Goal: Task Accomplishment & Management: Use online tool/utility

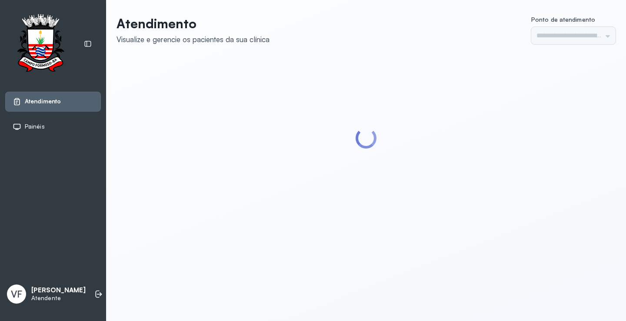
type input "*********"
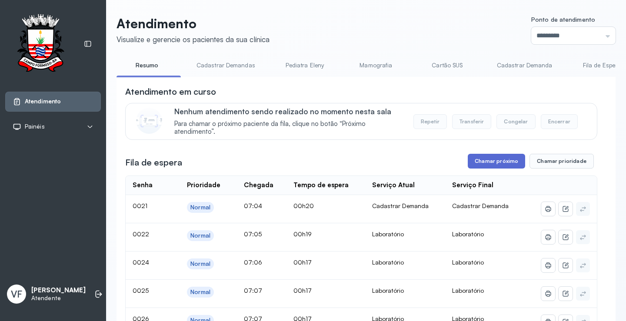
click at [488, 160] on button "Chamar próximo" at bounding box center [496, 161] width 57 height 15
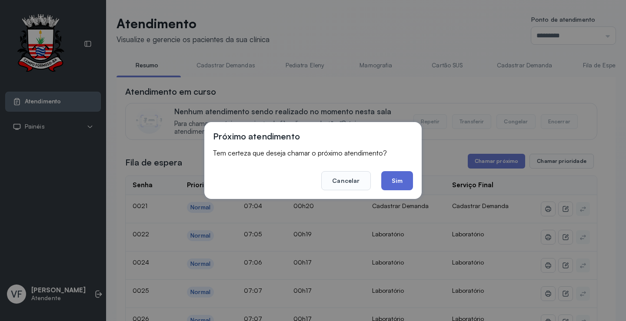
click at [393, 178] on button "Sim" at bounding box center [397, 180] width 32 height 19
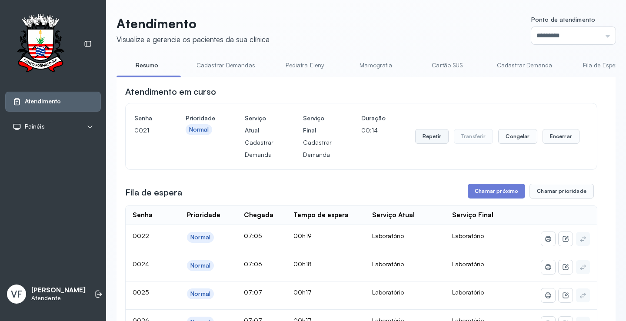
click at [426, 137] on button "Repetir" at bounding box center [431, 136] width 33 height 15
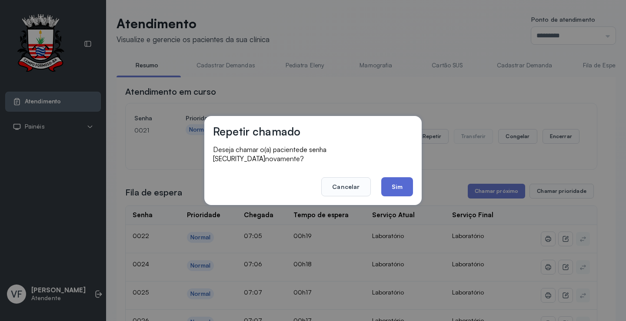
click at [398, 181] on button "Sim" at bounding box center [397, 186] width 32 height 19
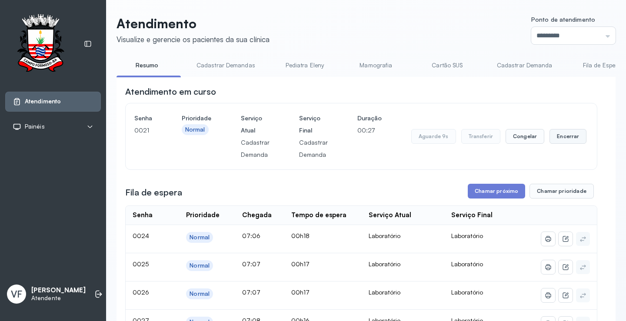
click at [557, 138] on button "Encerrar" at bounding box center [568, 136] width 37 height 15
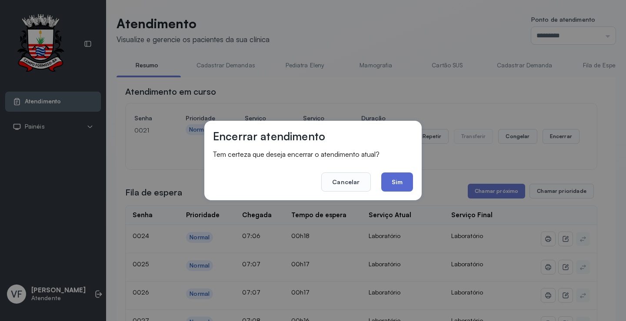
click at [397, 180] on button "Sim" at bounding box center [397, 182] width 32 height 19
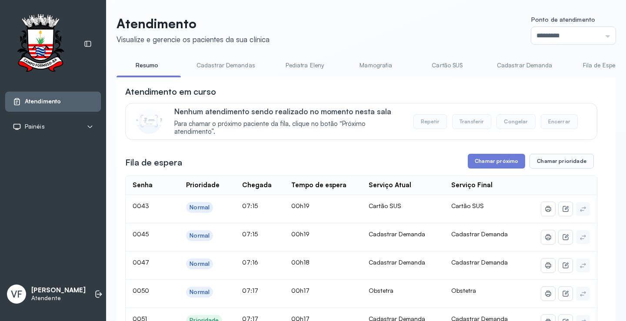
click at [219, 62] on link "Cadastrar Demandas" at bounding box center [226, 65] width 76 height 14
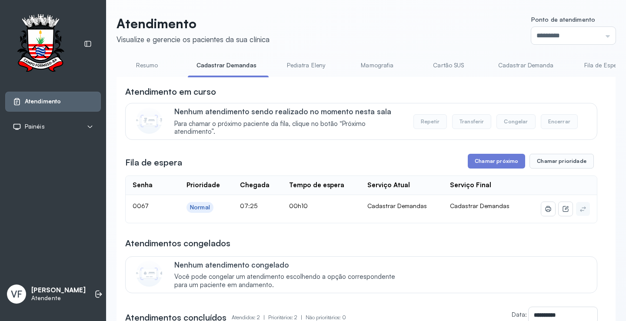
scroll to position [43, 0]
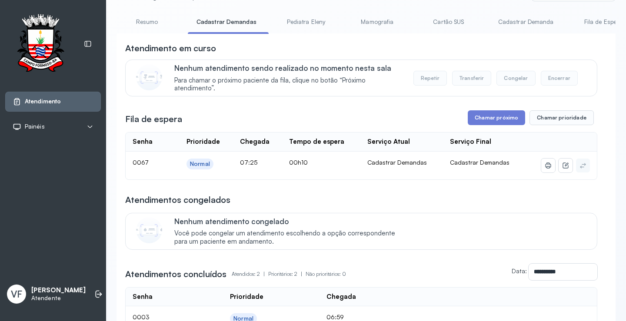
click at [510, 20] on link "Cadastrar Demanda" at bounding box center [526, 22] width 73 height 14
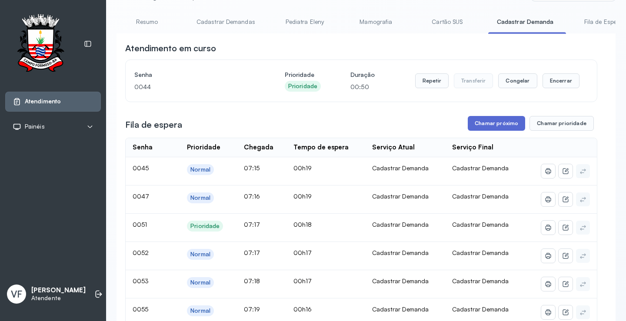
click at [490, 125] on button "Chamar próximo" at bounding box center [496, 123] width 57 height 15
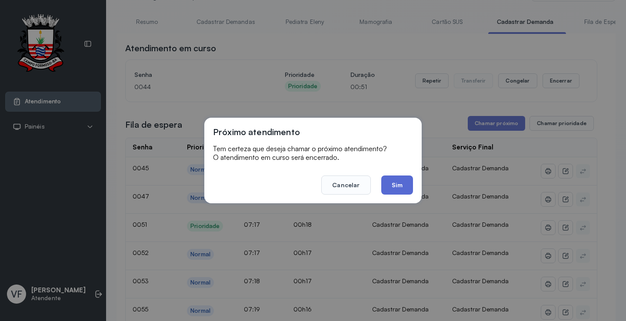
click at [398, 182] on button "Sim" at bounding box center [397, 185] width 32 height 19
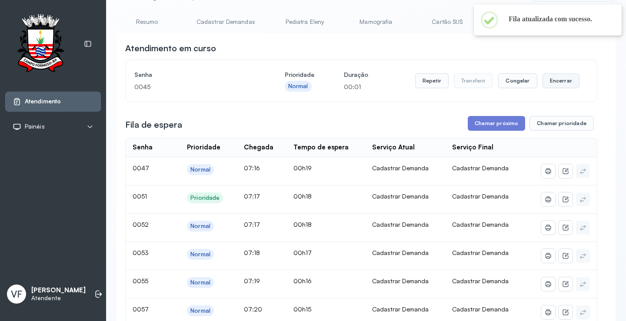
click at [554, 80] on button "Encerrar" at bounding box center [561, 80] width 37 height 15
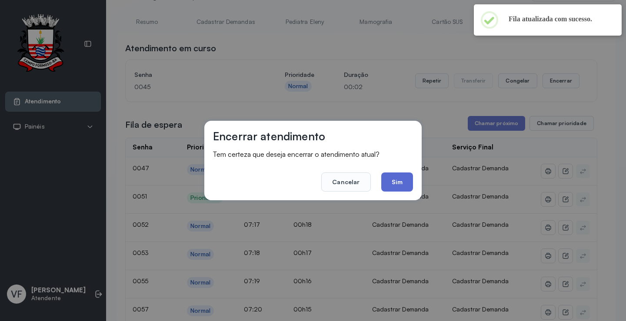
click at [401, 180] on button "Sim" at bounding box center [397, 182] width 32 height 19
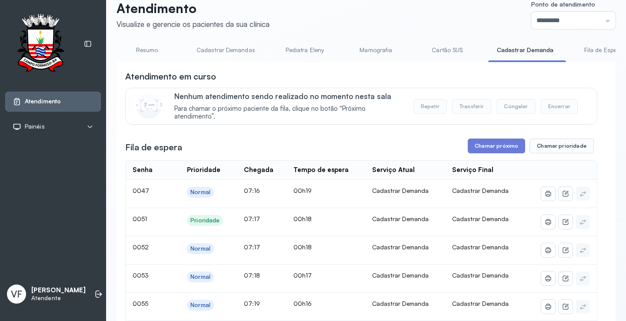
scroll to position [0, 0]
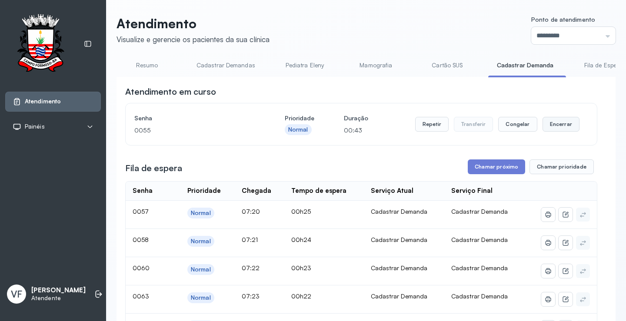
click at [553, 123] on button "Encerrar" at bounding box center [561, 124] width 37 height 15
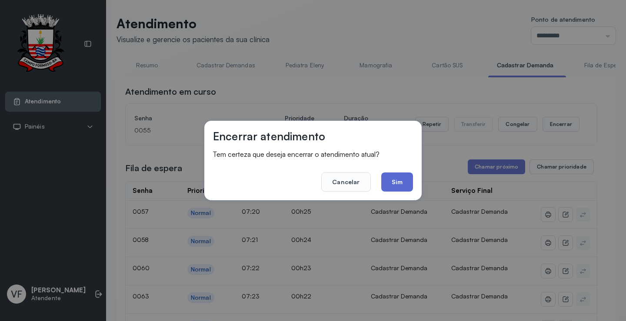
click at [400, 183] on button "Sim" at bounding box center [397, 182] width 32 height 19
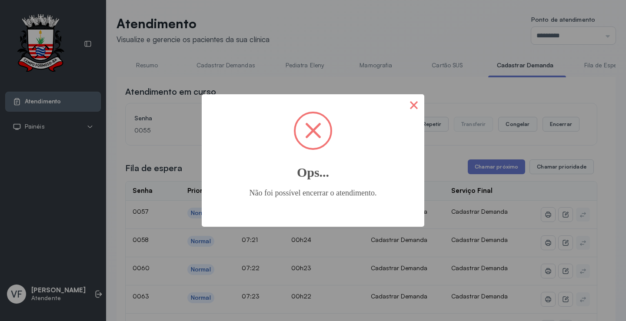
click at [410, 98] on button "×" at bounding box center [414, 104] width 21 height 21
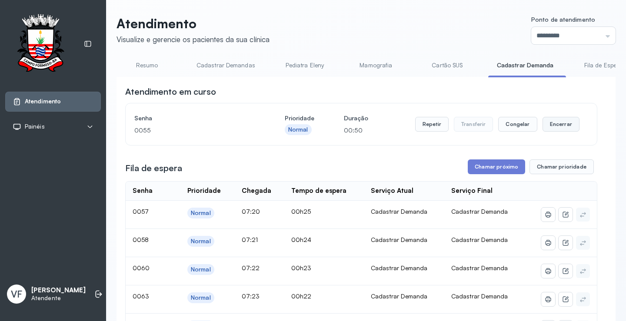
click at [551, 123] on button "Encerrar" at bounding box center [561, 124] width 37 height 15
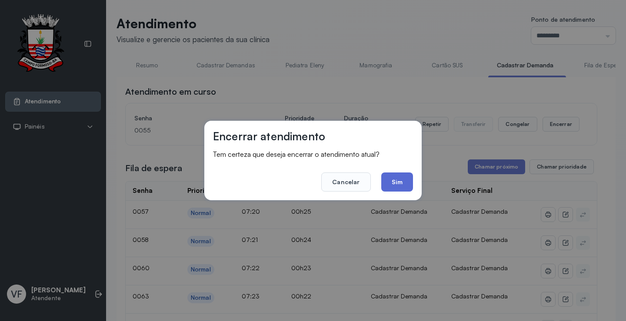
click at [388, 180] on button "Sim" at bounding box center [397, 182] width 32 height 19
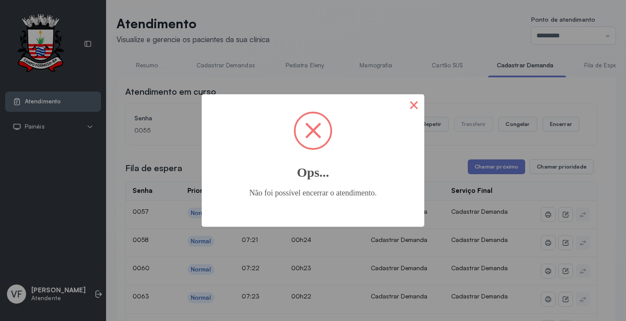
click at [416, 107] on button "×" at bounding box center [414, 104] width 21 height 21
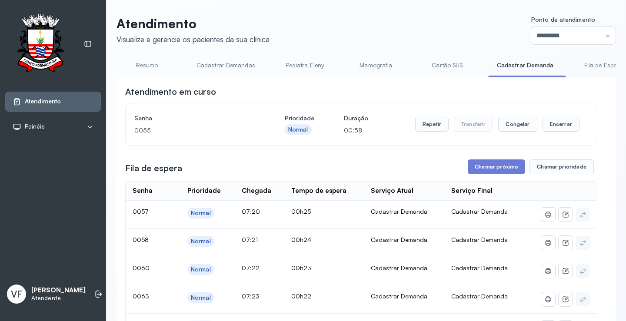
click at [145, 64] on link "Resumo" at bounding box center [147, 65] width 61 height 14
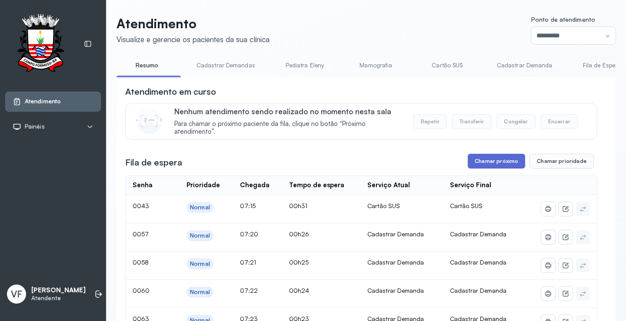
click at [492, 159] on button "Chamar próximo" at bounding box center [496, 161] width 57 height 15
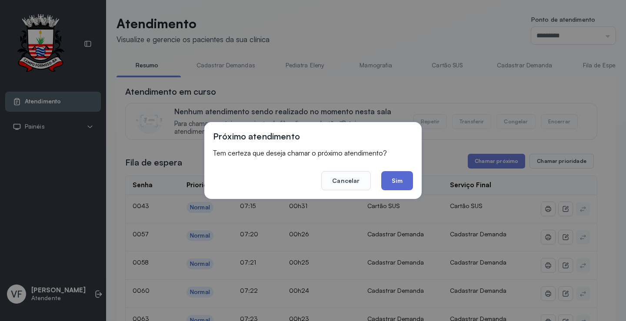
click at [397, 179] on button "Sim" at bounding box center [397, 180] width 32 height 19
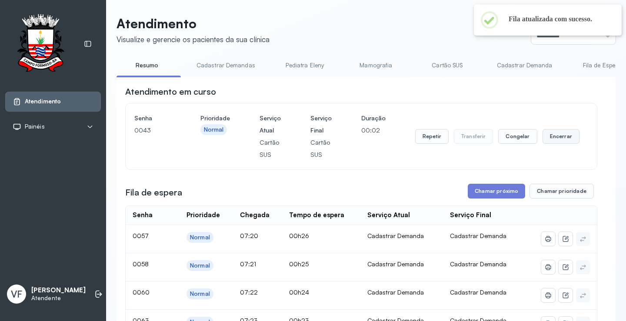
click at [559, 135] on button "Encerrar" at bounding box center [561, 136] width 37 height 15
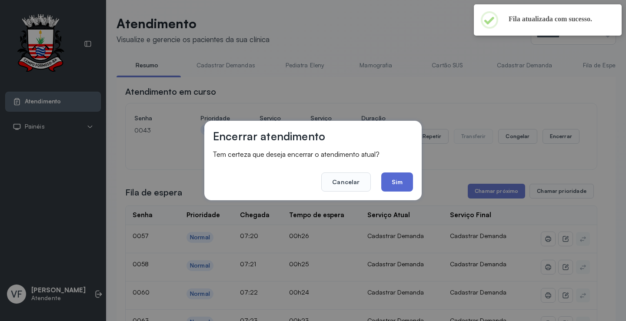
click at [400, 179] on button "Sim" at bounding box center [397, 182] width 32 height 19
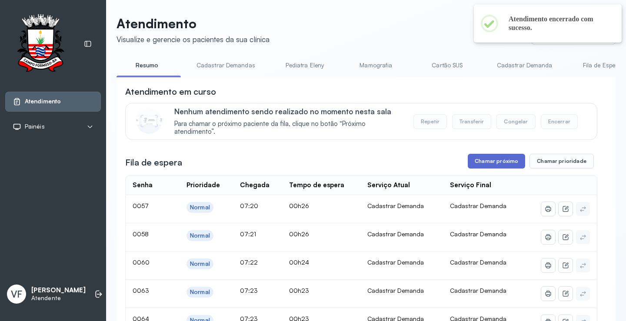
click at [489, 163] on button "Chamar próximo" at bounding box center [496, 161] width 57 height 15
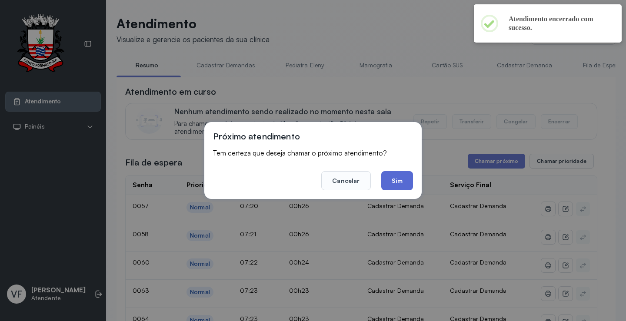
click at [396, 179] on button "Sim" at bounding box center [397, 180] width 32 height 19
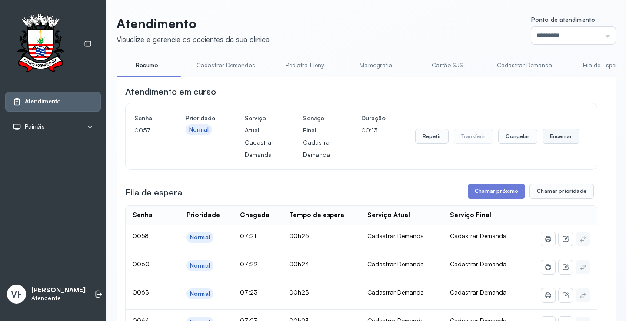
click at [554, 137] on button "Encerrar" at bounding box center [561, 136] width 37 height 15
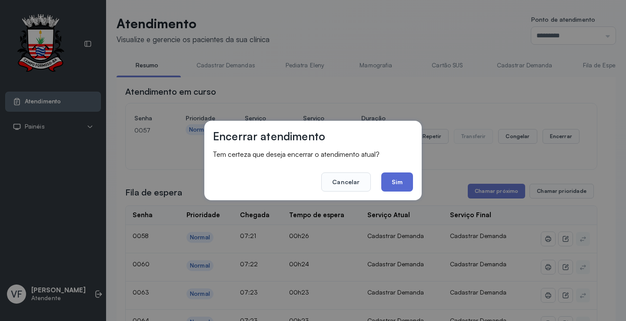
click at [394, 180] on button "Sim" at bounding box center [397, 182] width 32 height 19
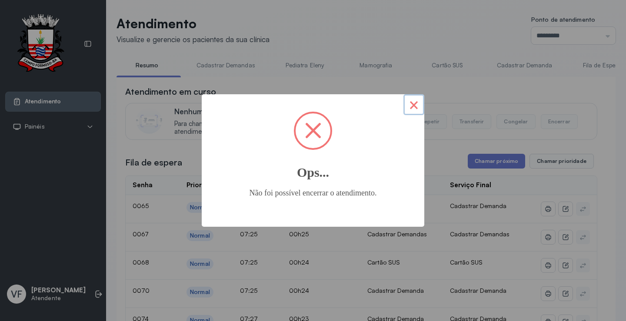
click at [413, 100] on button "×" at bounding box center [414, 104] width 21 height 21
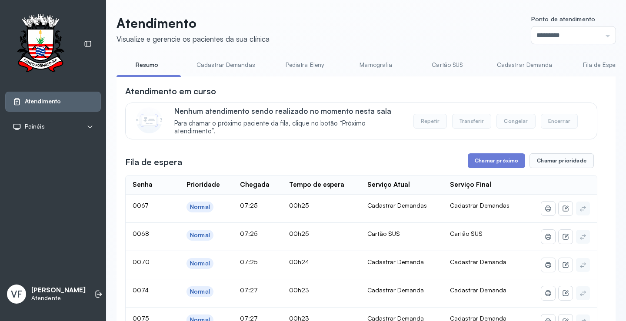
scroll to position [43, 0]
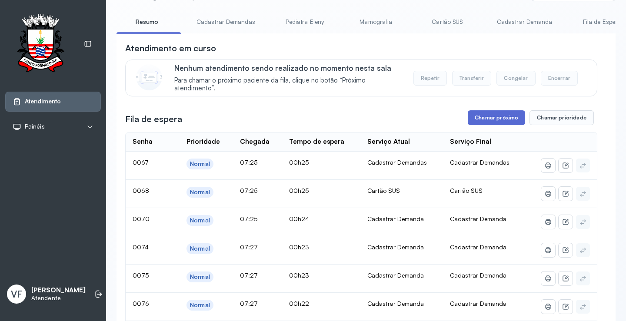
click at [494, 116] on button "Chamar próximo" at bounding box center [496, 117] width 57 height 15
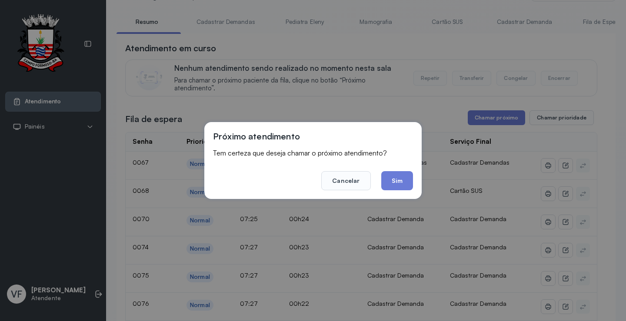
drag, startPoint x: 405, startPoint y: 177, endPoint x: 400, endPoint y: 178, distance: 4.5
click at [404, 177] on button "Sim" at bounding box center [397, 180] width 32 height 19
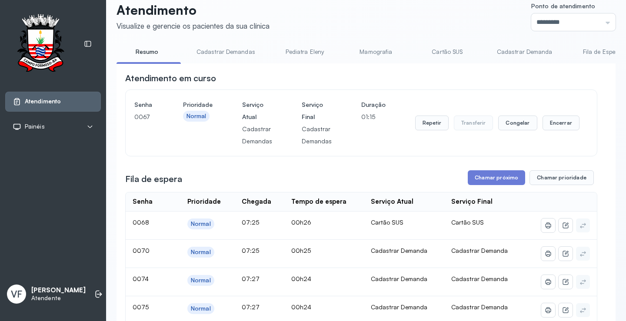
scroll to position [0, 0]
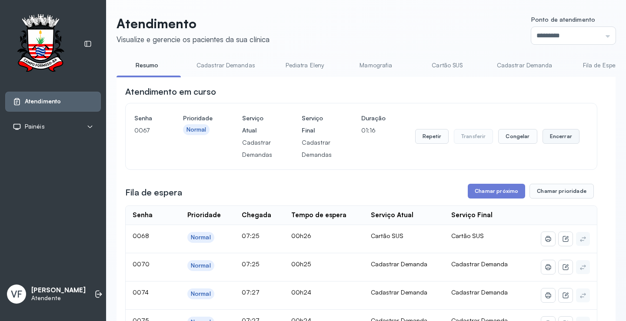
click at [554, 141] on button "Encerrar" at bounding box center [561, 136] width 37 height 15
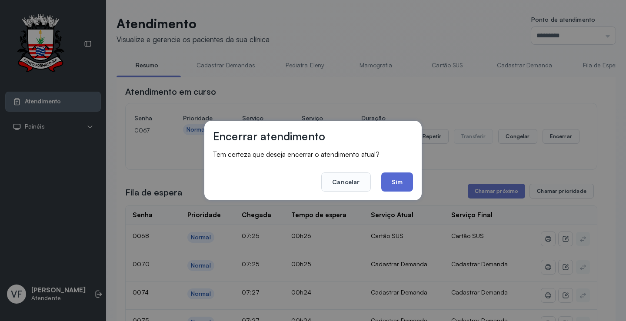
click at [390, 183] on button "Sim" at bounding box center [397, 182] width 32 height 19
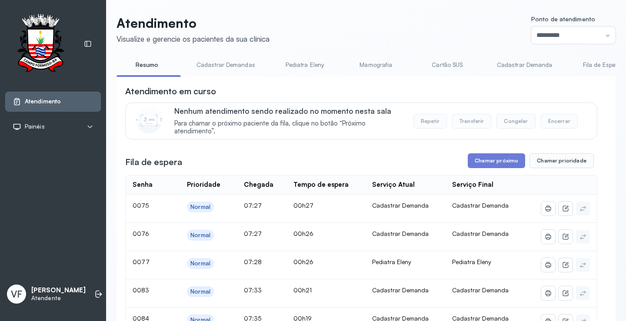
scroll to position [87, 0]
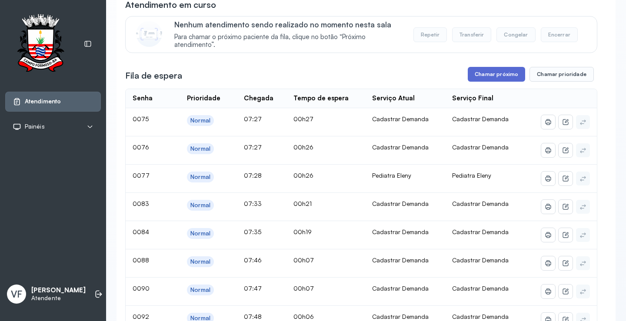
click at [487, 75] on button "Chamar próximo" at bounding box center [496, 74] width 57 height 15
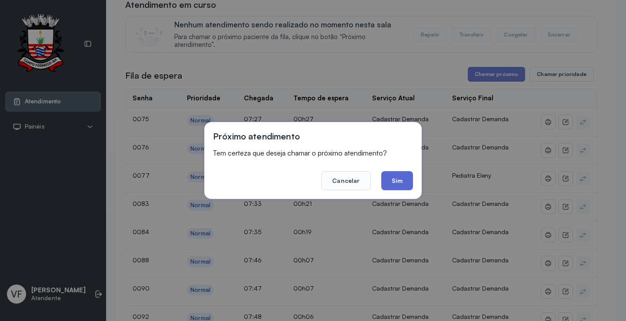
click at [400, 183] on button "Sim" at bounding box center [397, 180] width 32 height 19
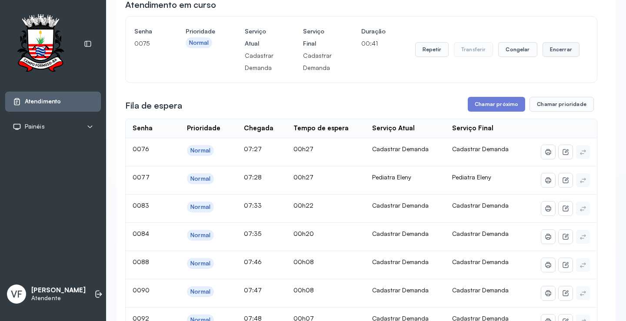
click at [561, 48] on button "Encerrar" at bounding box center [561, 49] width 37 height 15
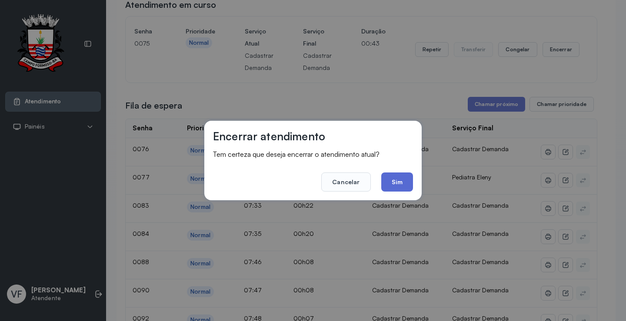
click at [398, 177] on button "Sim" at bounding box center [397, 182] width 32 height 19
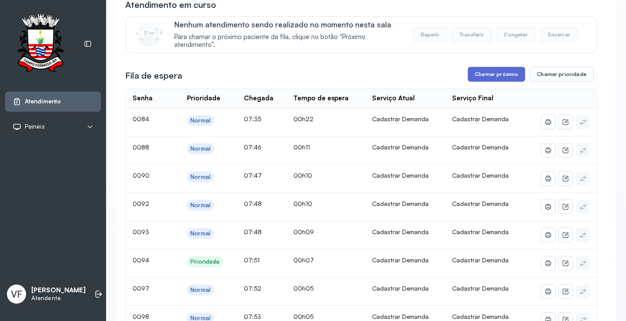
click at [493, 73] on button "Chamar próximo" at bounding box center [496, 74] width 57 height 15
click at [480, 73] on button "Chamar próximo" at bounding box center [496, 74] width 57 height 15
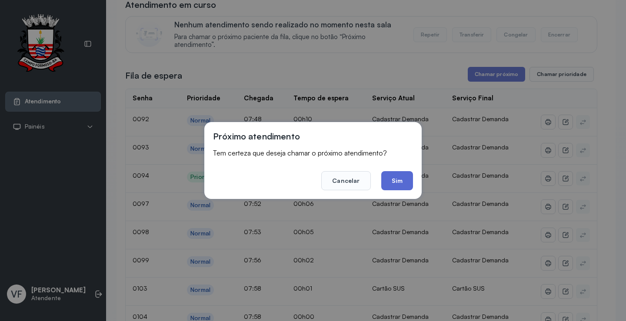
click at [400, 179] on button "Sim" at bounding box center [397, 180] width 32 height 19
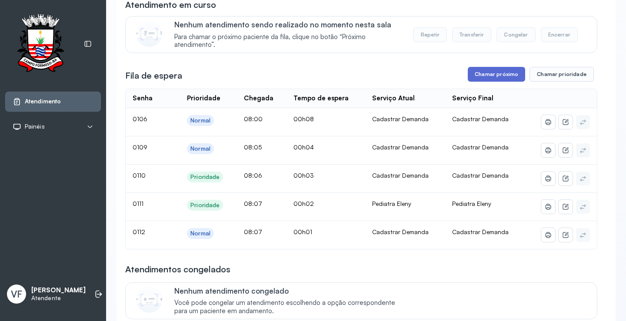
click at [489, 75] on button "Chamar próximo" at bounding box center [496, 74] width 57 height 15
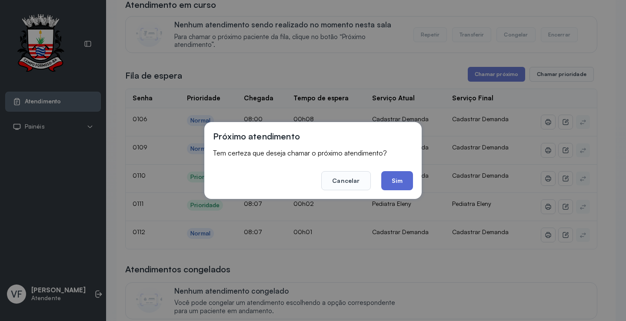
click at [397, 182] on button "Sim" at bounding box center [397, 180] width 32 height 19
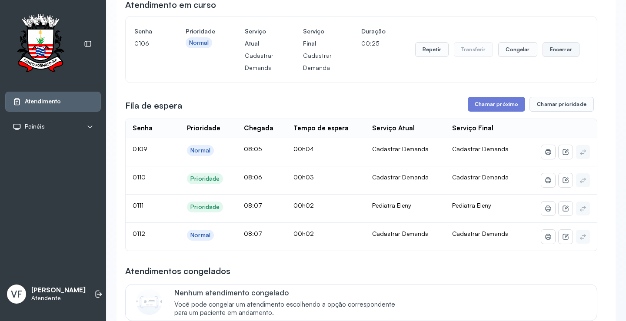
click at [557, 49] on button "Encerrar" at bounding box center [561, 49] width 37 height 15
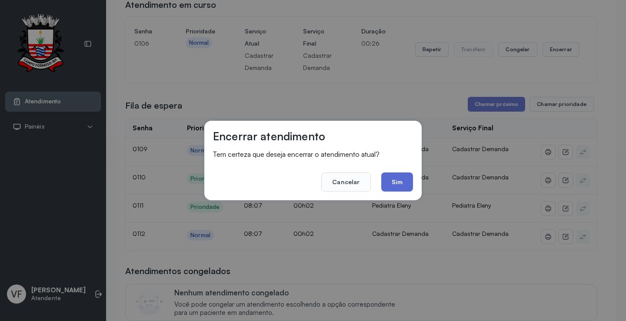
click at [394, 180] on button "Sim" at bounding box center [397, 182] width 32 height 19
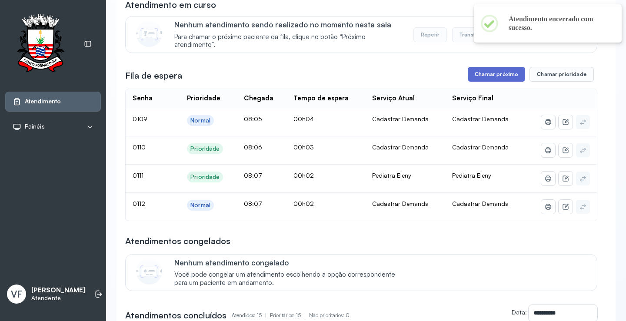
click at [487, 73] on button "Chamar próximo" at bounding box center [496, 74] width 57 height 15
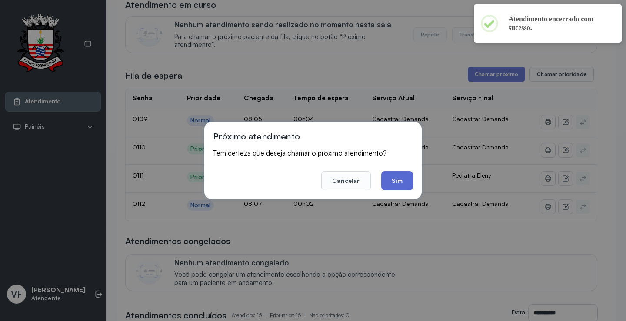
click at [398, 180] on button "Sim" at bounding box center [397, 180] width 32 height 19
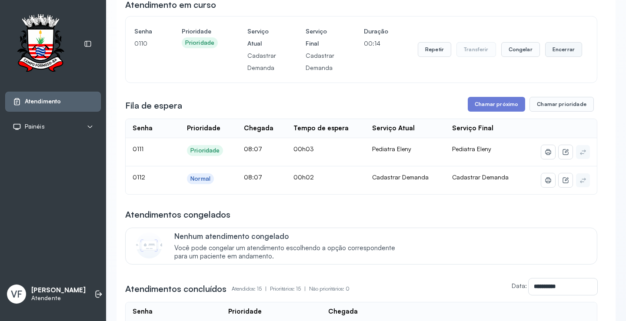
click at [556, 47] on button "Encerrar" at bounding box center [563, 49] width 37 height 15
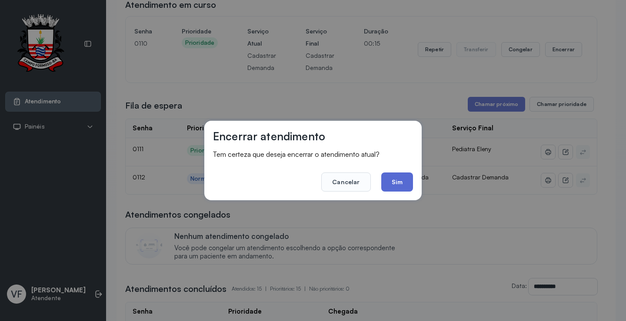
click at [398, 185] on button "Sim" at bounding box center [397, 182] width 32 height 19
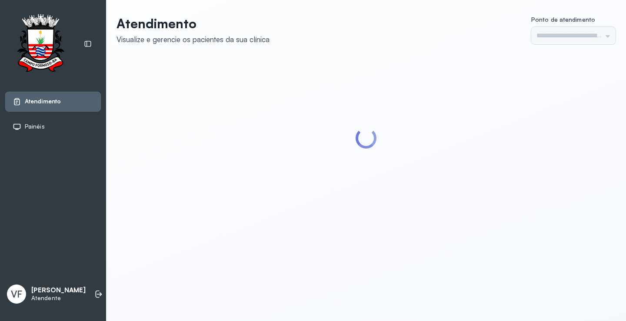
type input "*********"
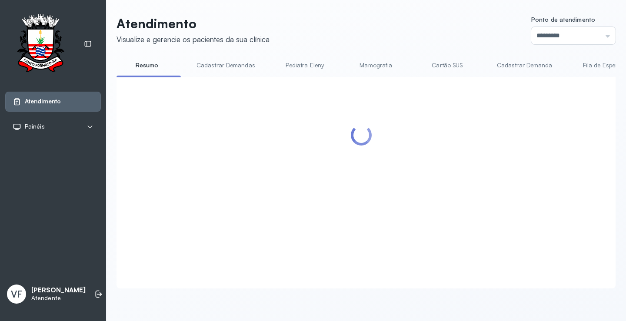
scroll to position [0, 0]
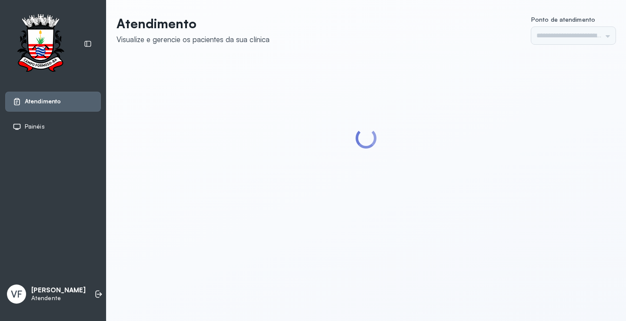
type input "*********"
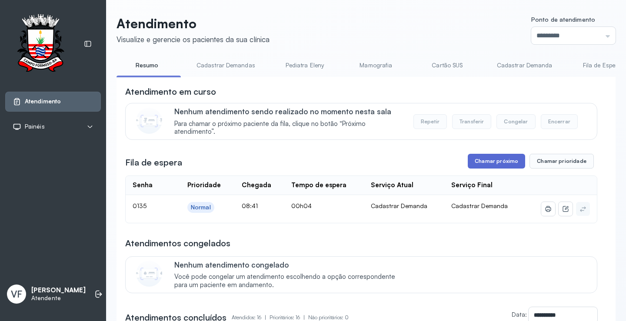
click at [484, 163] on button "Chamar próximo" at bounding box center [496, 161] width 57 height 15
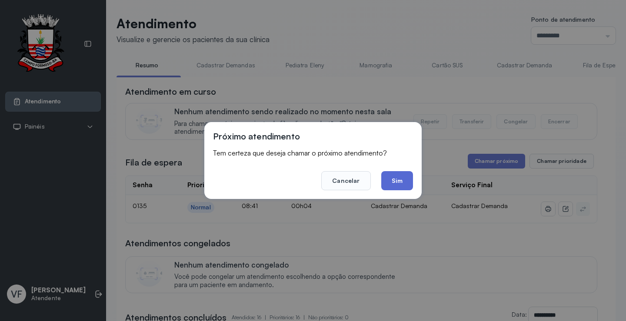
click at [399, 178] on button "Sim" at bounding box center [397, 180] width 32 height 19
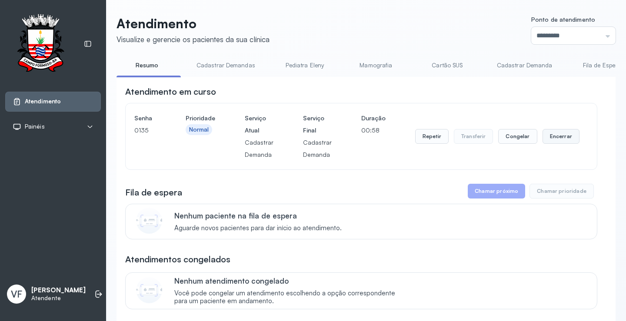
click at [551, 137] on button "Encerrar" at bounding box center [561, 136] width 37 height 15
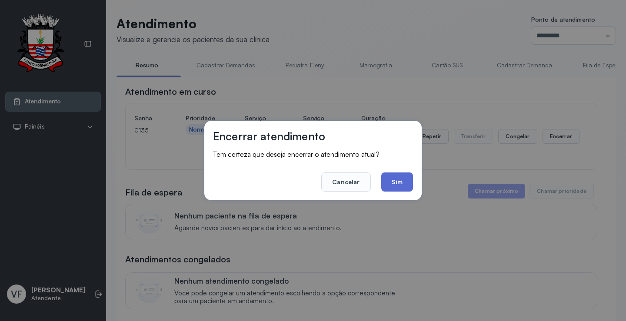
click at [398, 181] on button "Sim" at bounding box center [397, 182] width 32 height 19
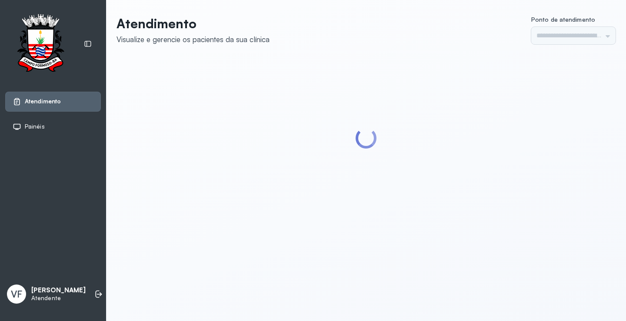
type input "*********"
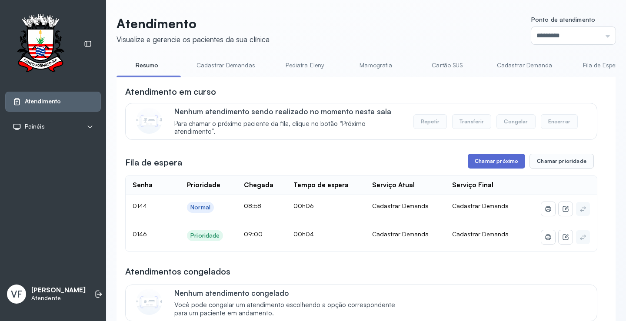
click at [486, 160] on button "Chamar próximo" at bounding box center [496, 161] width 57 height 15
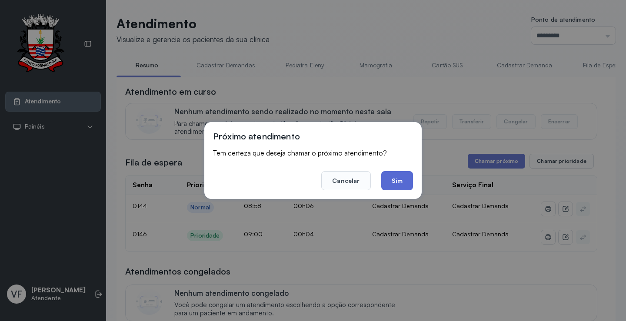
click at [398, 180] on button "Sim" at bounding box center [397, 180] width 32 height 19
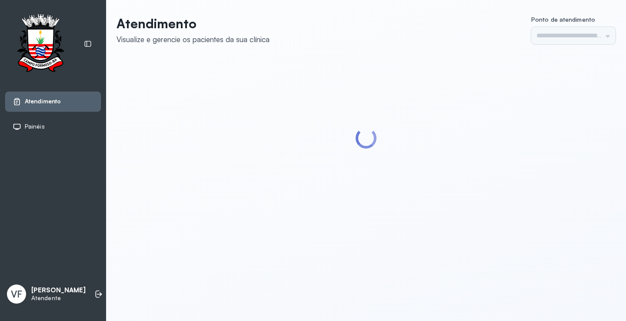
type input "*********"
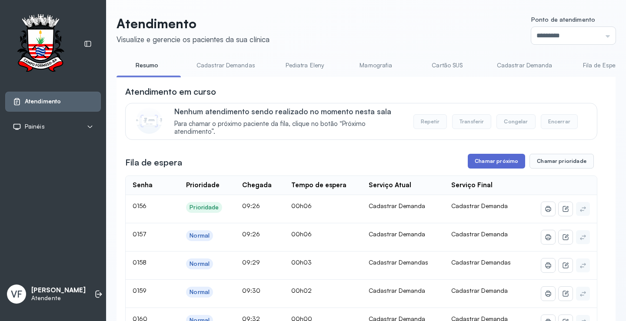
click at [498, 163] on button "Chamar próximo" at bounding box center [496, 161] width 57 height 15
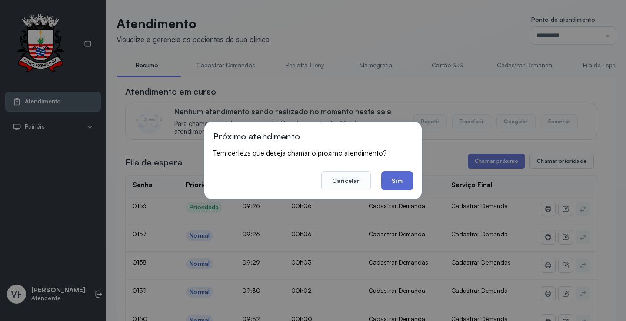
click at [399, 179] on button "Sim" at bounding box center [397, 180] width 32 height 19
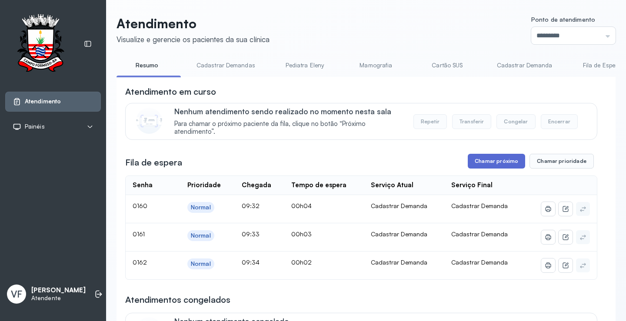
click at [488, 160] on button "Chamar próximo" at bounding box center [496, 161] width 57 height 15
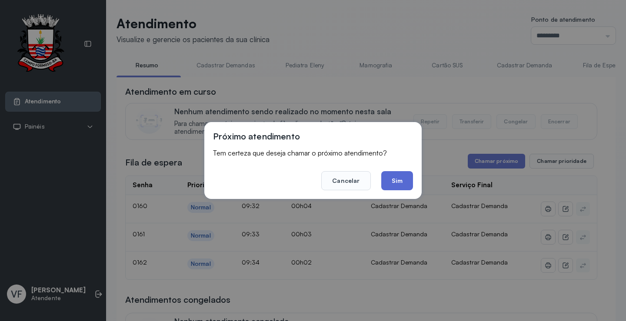
click at [382, 175] on button "Sim" at bounding box center [397, 180] width 32 height 19
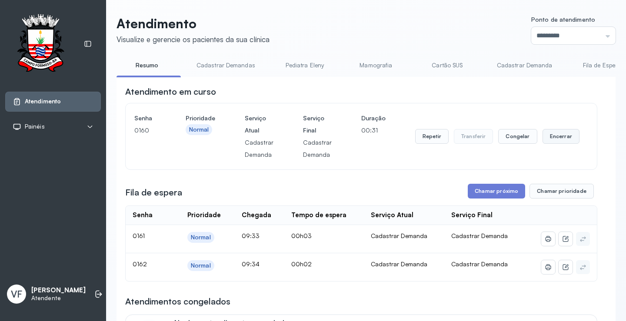
click at [557, 137] on button "Encerrar" at bounding box center [561, 136] width 37 height 15
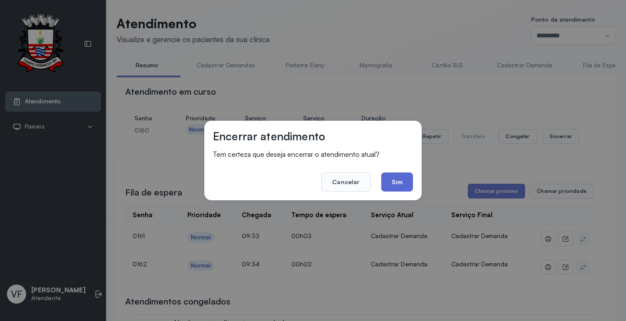
click at [398, 180] on button "Sim" at bounding box center [397, 182] width 32 height 19
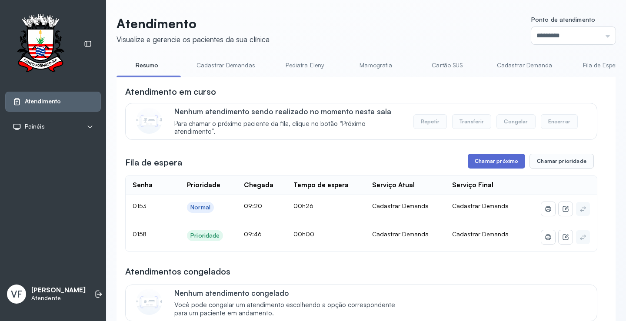
click at [488, 166] on button "Chamar próximo" at bounding box center [496, 161] width 57 height 15
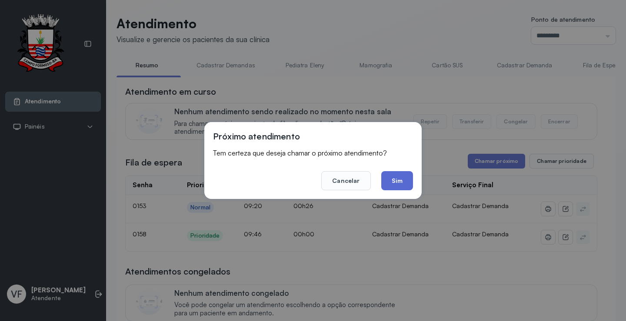
click at [400, 177] on button "Sim" at bounding box center [397, 180] width 32 height 19
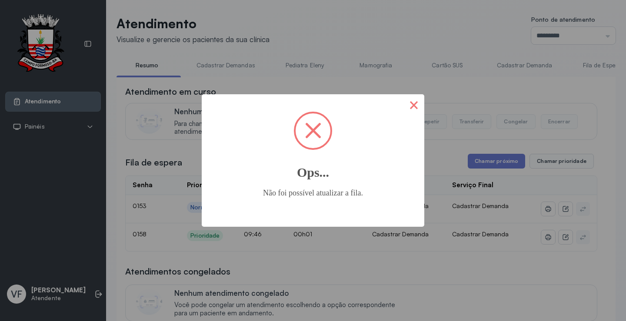
click at [415, 101] on button "×" at bounding box center [414, 104] width 21 height 21
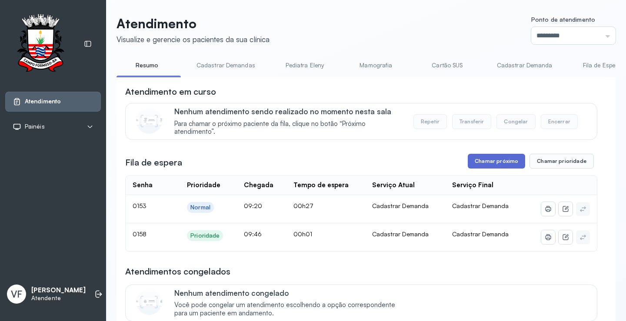
click at [486, 161] on button "Chamar próximo" at bounding box center [496, 161] width 57 height 15
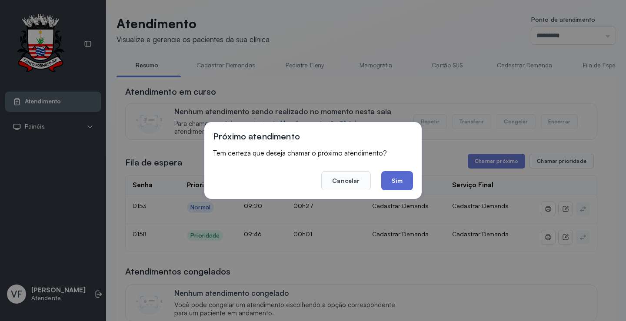
click at [397, 179] on button "Sim" at bounding box center [397, 180] width 32 height 19
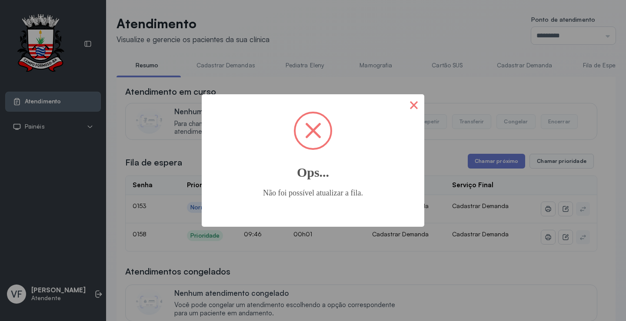
click at [413, 100] on button "×" at bounding box center [414, 104] width 21 height 21
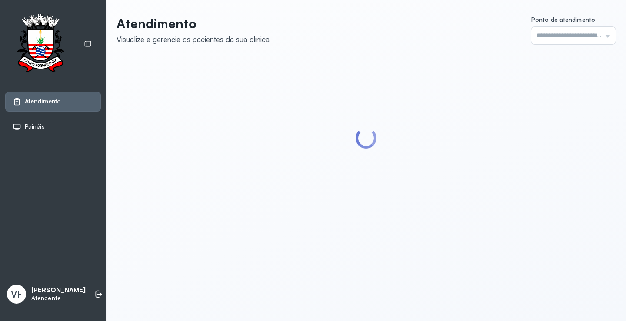
type input "*********"
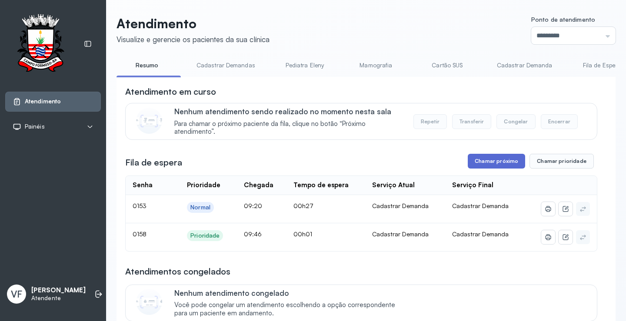
click at [494, 163] on button "Chamar próximo" at bounding box center [496, 161] width 57 height 15
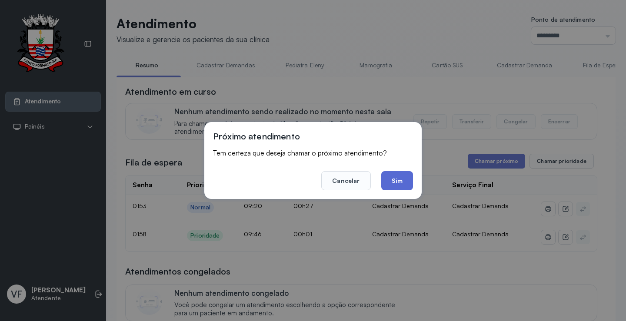
click at [395, 178] on button "Sim" at bounding box center [397, 180] width 32 height 19
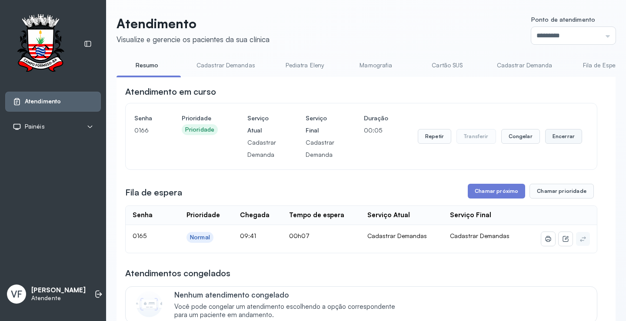
click at [555, 140] on button "Encerrar" at bounding box center [563, 136] width 37 height 15
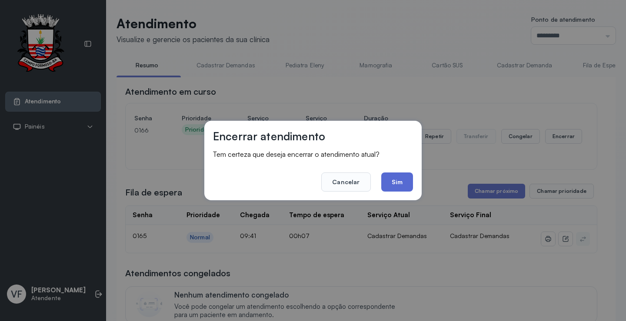
click at [394, 178] on button "Sim" at bounding box center [397, 182] width 32 height 19
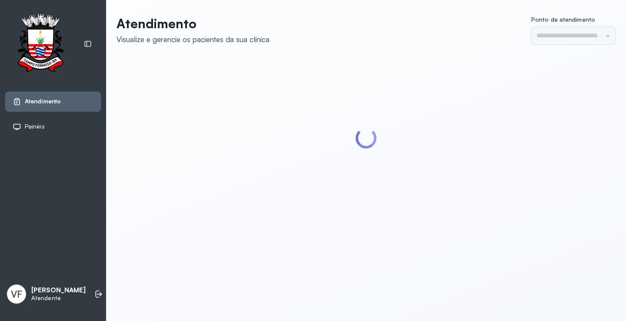
type input "*********"
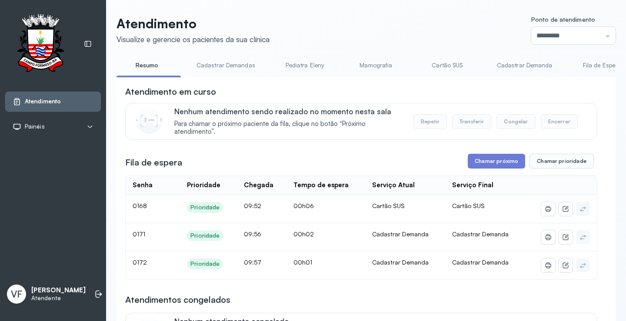
click at [512, 63] on link "Cadastrar Demanda" at bounding box center [524, 65] width 73 height 14
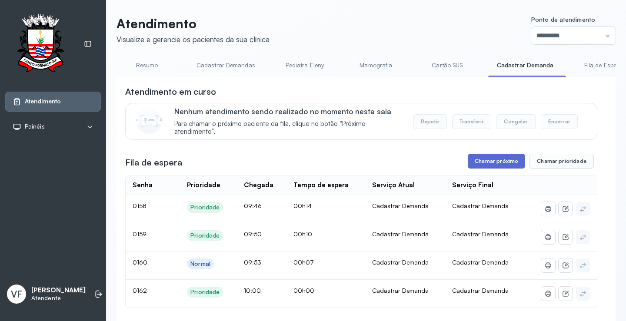
click at [493, 159] on button "Chamar próximo" at bounding box center [496, 161] width 57 height 15
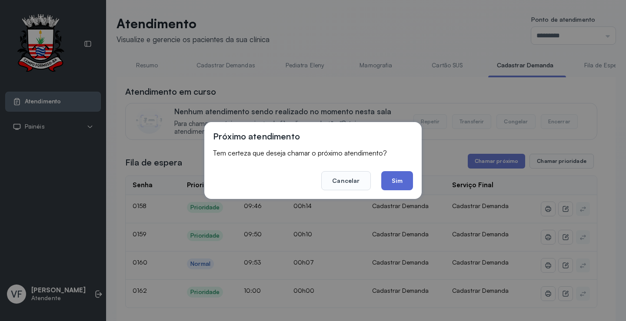
click at [396, 177] on button "Sim" at bounding box center [397, 180] width 32 height 19
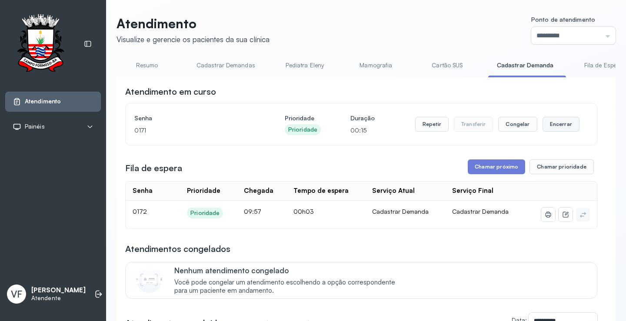
click at [562, 125] on button "Encerrar" at bounding box center [561, 124] width 37 height 15
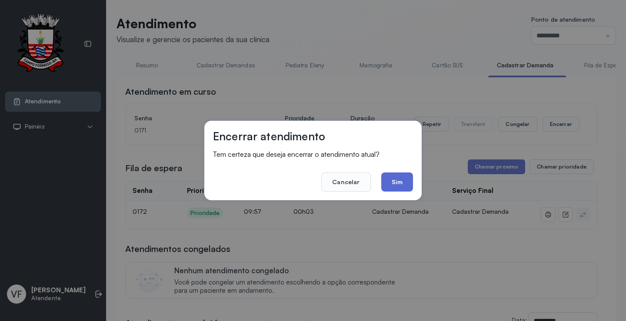
click at [404, 177] on button "Sim" at bounding box center [397, 182] width 32 height 19
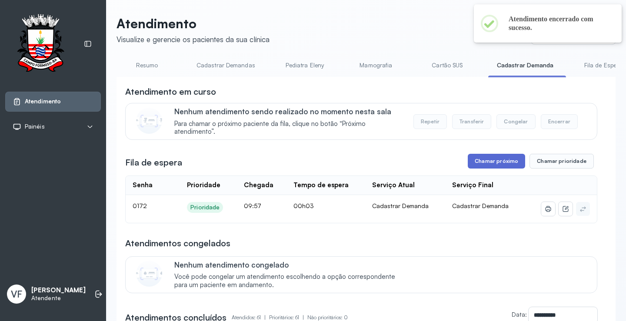
click at [480, 163] on button "Chamar próximo" at bounding box center [496, 161] width 57 height 15
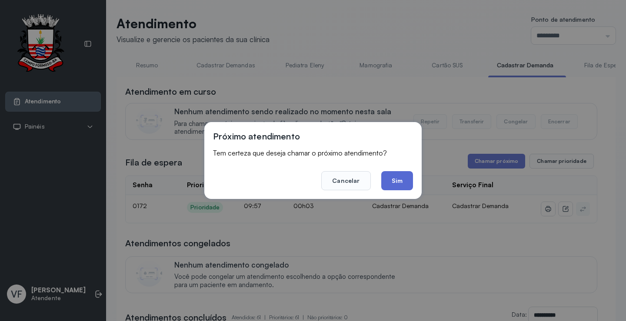
click at [394, 177] on button "Sim" at bounding box center [397, 180] width 32 height 19
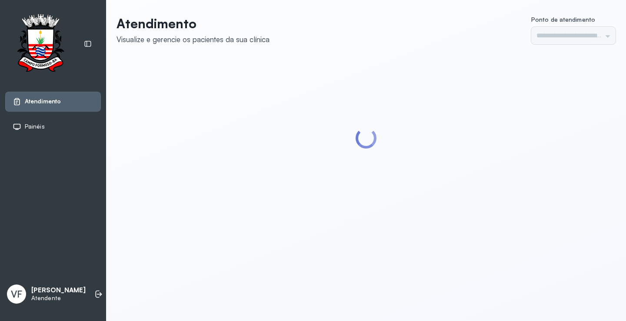
type input "*********"
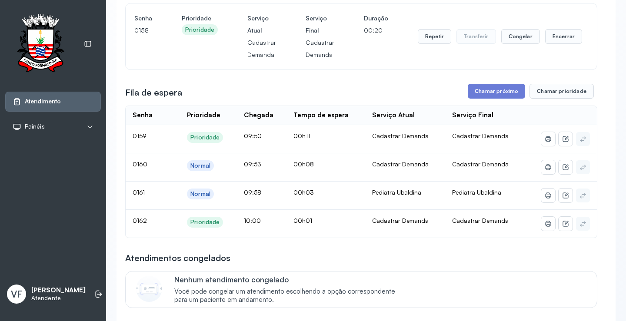
scroll to position [87, 0]
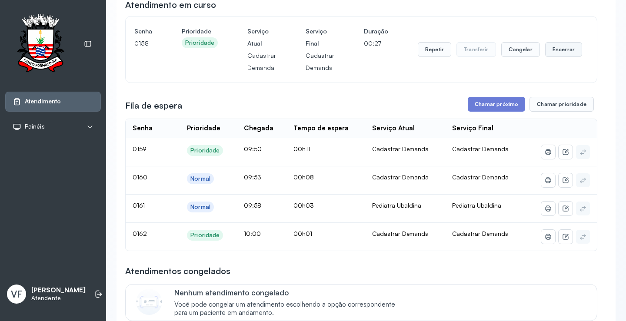
click at [563, 52] on button "Encerrar" at bounding box center [563, 49] width 37 height 15
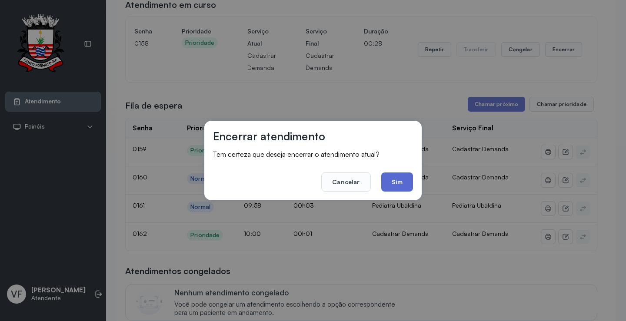
click at [400, 180] on button "Sim" at bounding box center [397, 182] width 32 height 19
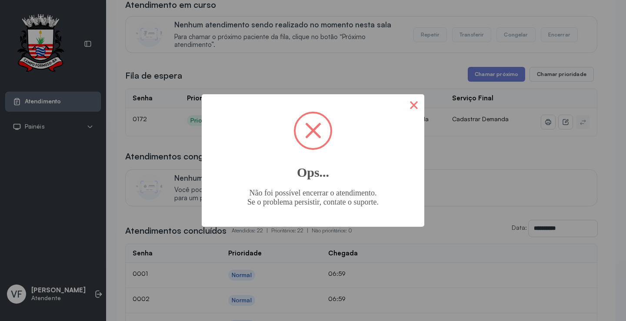
click at [414, 101] on button "×" at bounding box center [414, 104] width 21 height 21
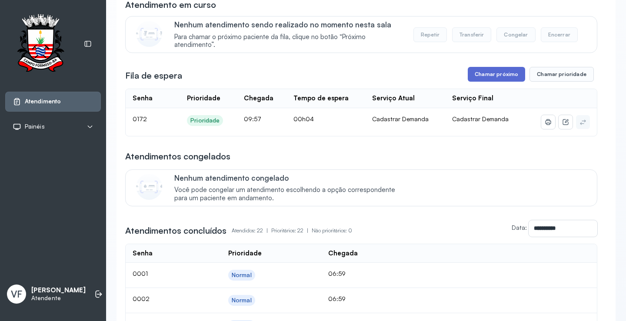
click at [494, 72] on button "Chamar próximo" at bounding box center [496, 74] width 57 height 15
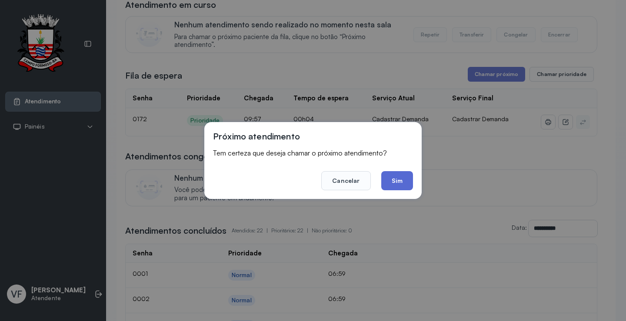
click at [398, 177] on button "Sim" at bounding box center [397, 180] width 32 height 19
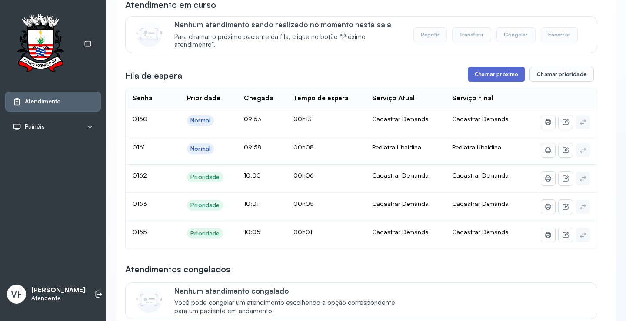
click at [490, 73] on button "Chamar próximo" at bounding box center [496, 74] width 57 height 15
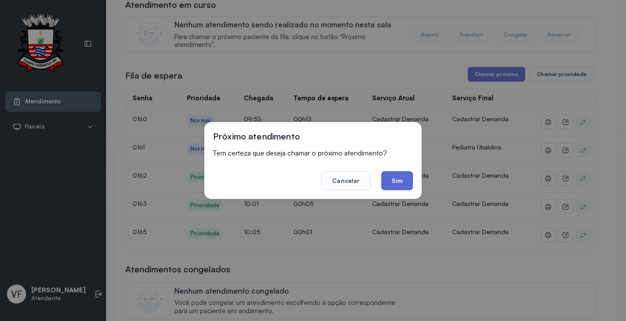
click at [395, 180] on button "Sim" at bounding box center [397, 180] width 32 height 19
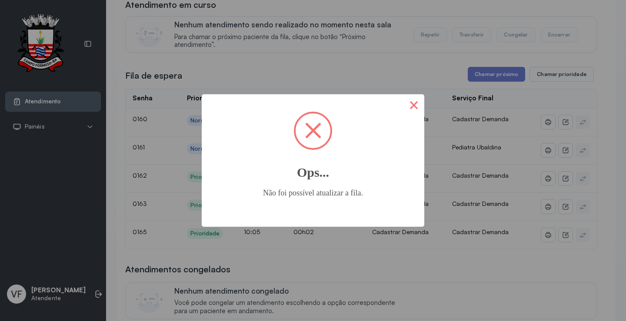
click at [418, 100] on button "×" at bounding box center [414, 104] width 21 height 21
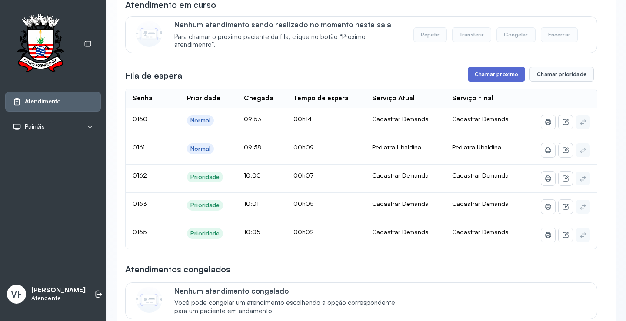
click at [490, 76] on button "Chamar próximo" at bounding box center [496, 74] width 57 height 15
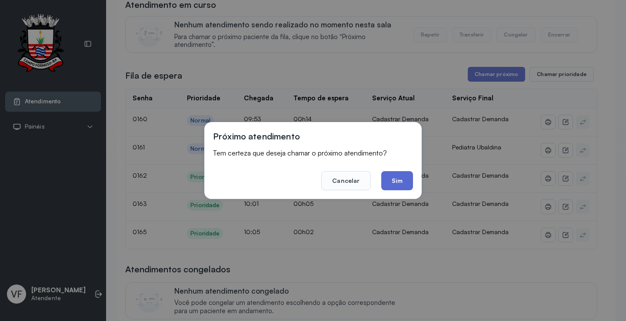
click at [394, 181] on button "Sim" at bounding box center [397, 180] width 32 height 19
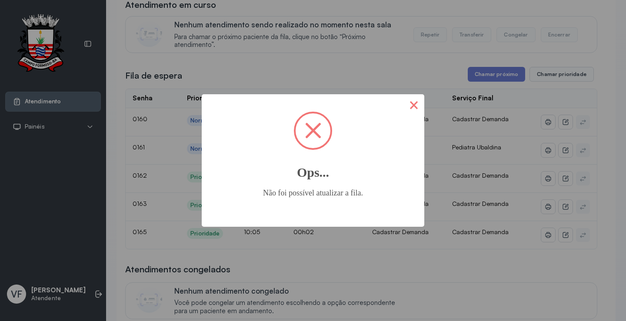
click at [414, 103] on button "×" at bounding box center [414, 104] width 21 height 21
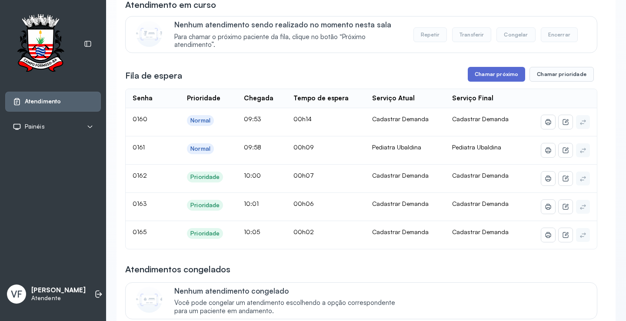
click at [495, 78] on button "Chamar próximo" at bounding box center [496, 74] width 57 height 15
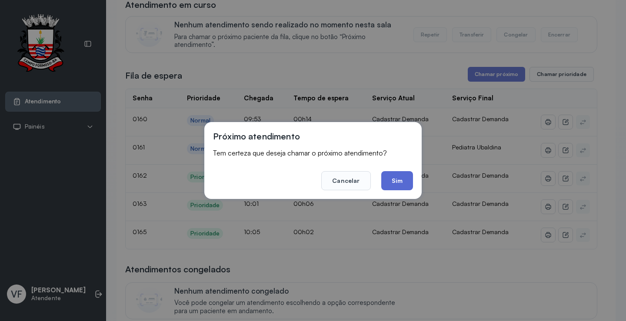
click at [406, 177] on button "Sim" at bounding box center [397, 180] width 32 height 19
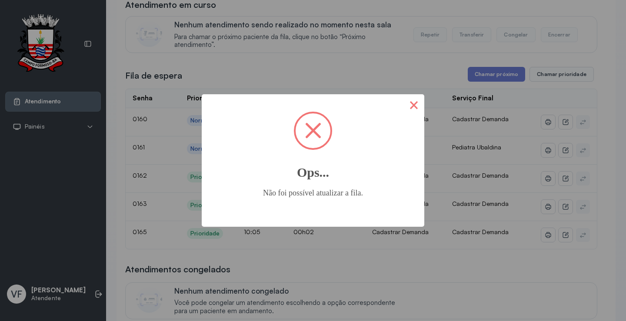
click at [414, 99] on button "×" at bounding box center [414, 104] width 21 height 21
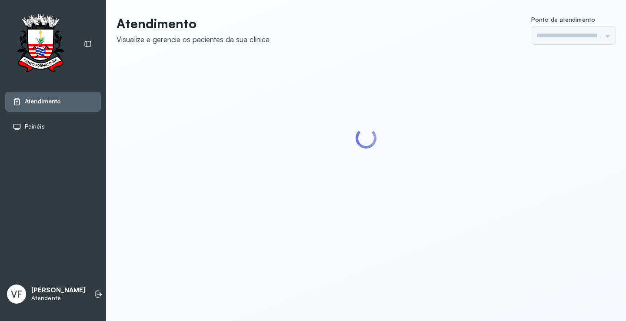
type input "*********"
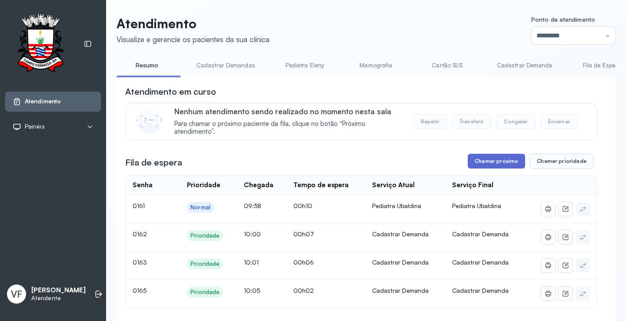
click at [483, 162] on button "Chamar próximo" at bounding box center [496, 161] width 57 height 15
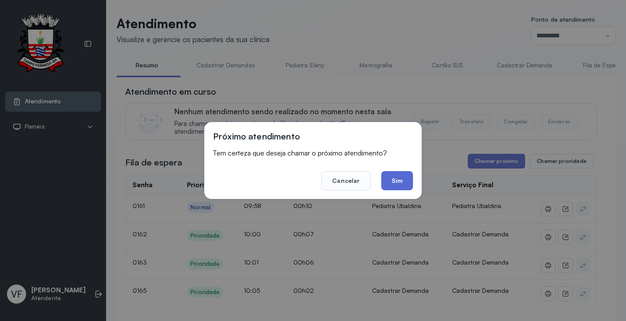
click at [398, 177] on button "Sim" at bounding box center [397, 180] width 32 height 19
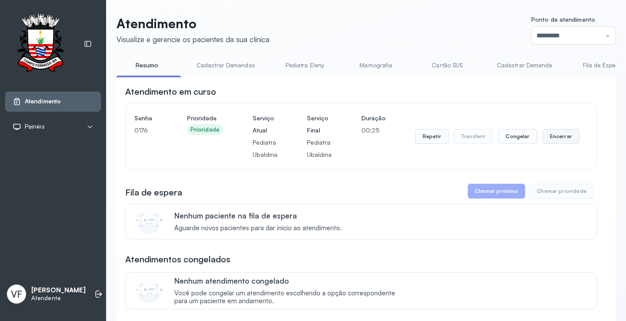
click at [556, 136] on button "Encerrar" at bounding box center [561, 136] width 37 height 15
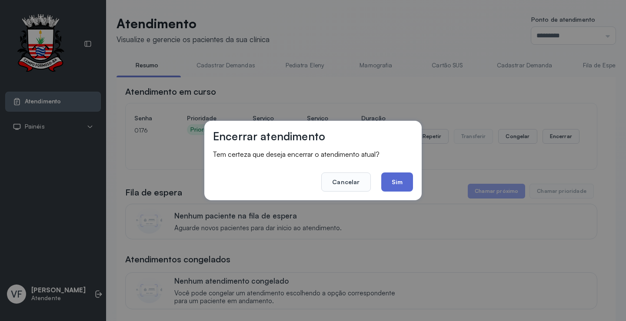
click at [402, 179] on button "Sim" at bounding box center [397, 182] width 32 height 19
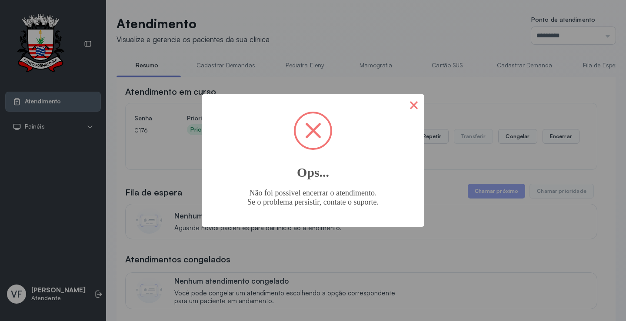
click at [413, 99] on button "×" at bounding box center [414, 104] width 21 height 21
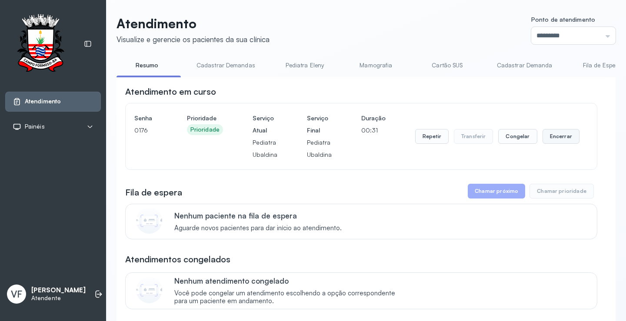
click at [560, 140] on button "Encerrar" at bounding box center [561, 136] width 37 height 15
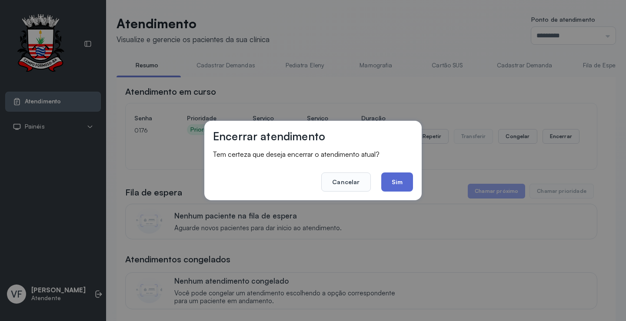
click at [399, 180] on button "Sim" at bounding box center [397, 182] width 32 height 19
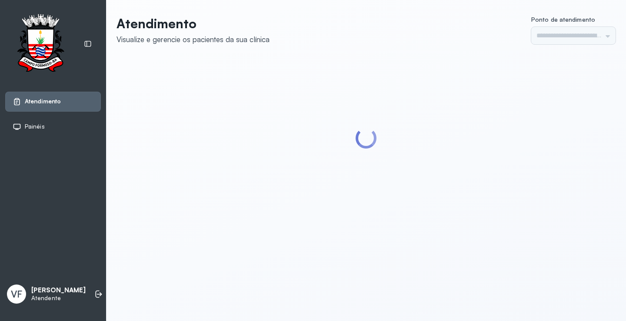
type input "*********"
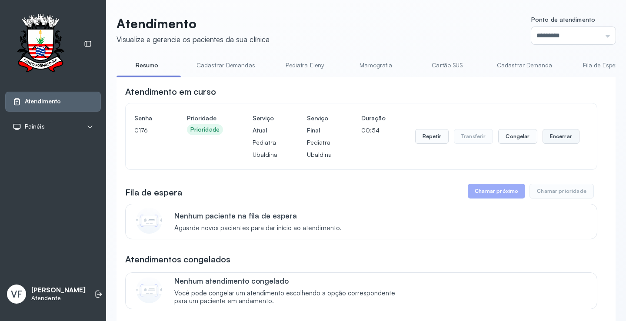
click at [550, 135] on button "Encerrar" at bounding box center [561, 136] width 37 height 15
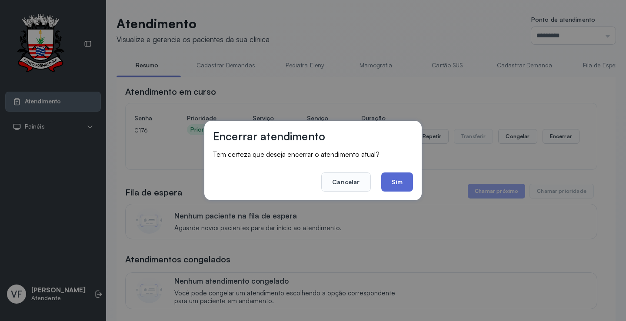
click at [394, 178] on button "Sim" at bounding box center [397, 182] width 32 height 19
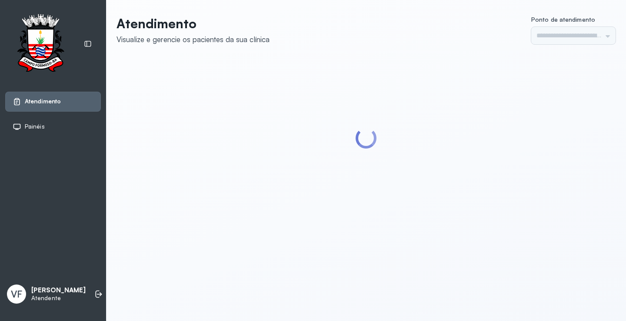
type input "*********"
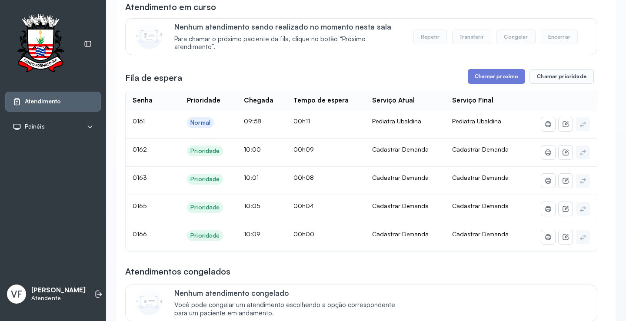
scroll to position [130, 0]
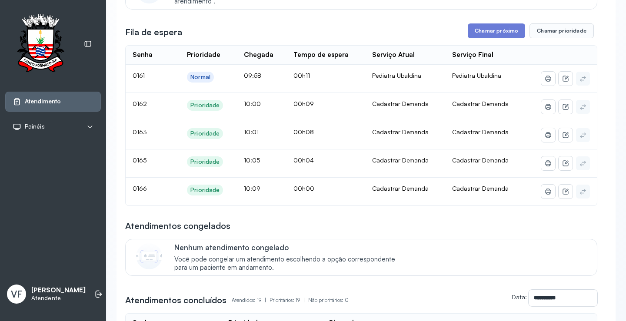
click at [484, 30] on button "Chamar próximo" at bounding box center [496, 30] width 57 height 15
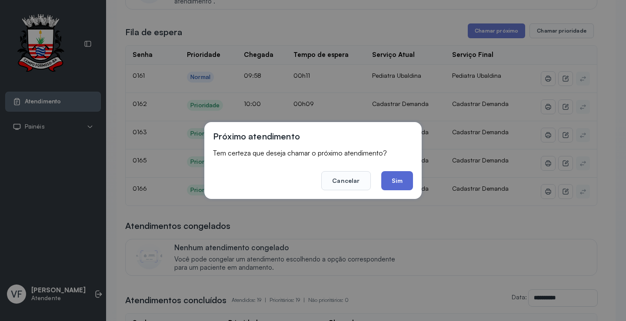
click at [404, 179] on button "Sim" at bounding box center [397, 180] width 32 height 19
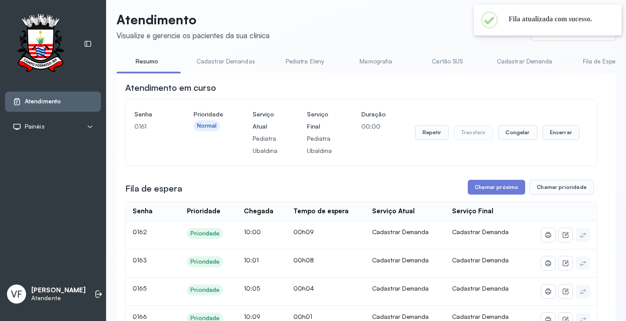
scroll to position [0, 0]
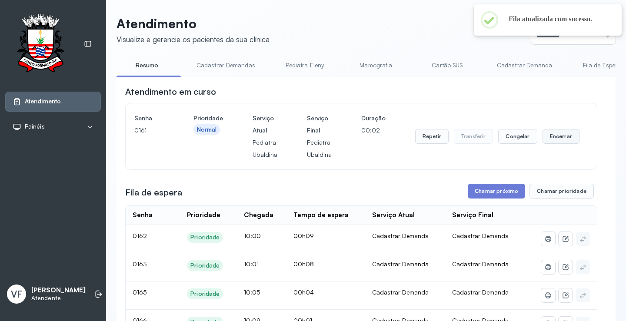
click at [557, 136] on button "Encerrar" at bounding box center [561, 136] width 37 height 15
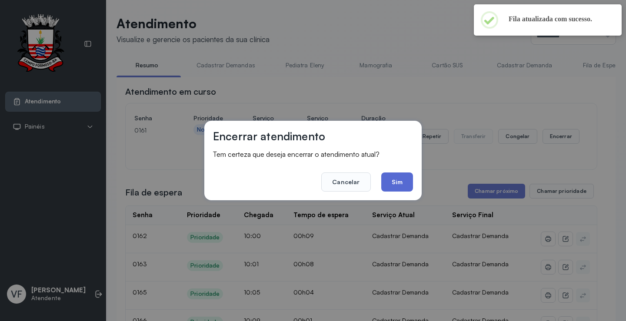
click at [399, 180] on button "Sim" at bounding box center [397, 182] width 32 height 19
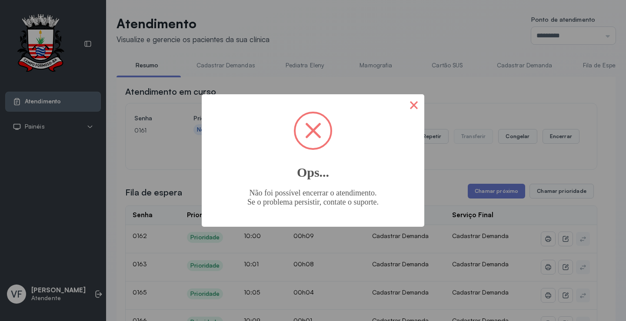
click at [411, 101] on button "×" at bounding box center [414, 104] width 21 height 21
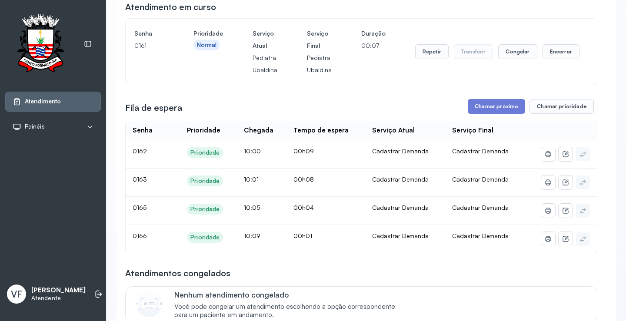
scroll to position [87, 0]
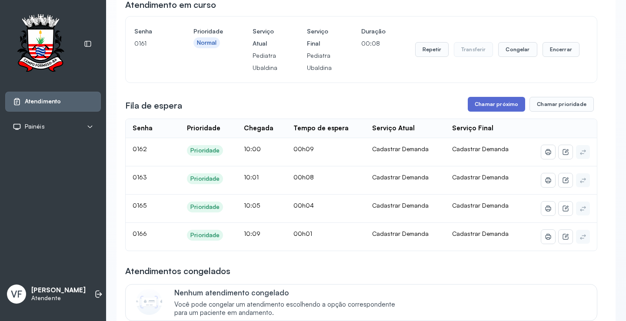
click at [490, 104] on button "Chamar próximo" at bounding box center [496, 104] width 57 height 15
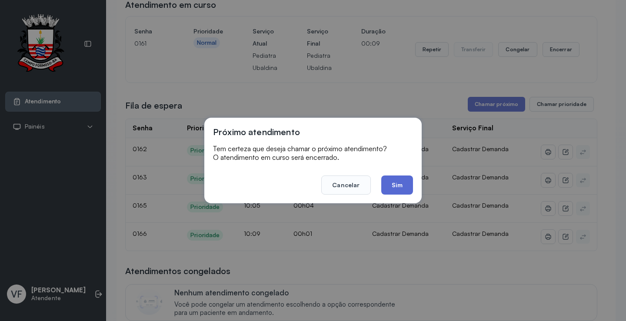
click at [394, 180] on button "Sim" at bounding box center [397, 185] width 32 height 19
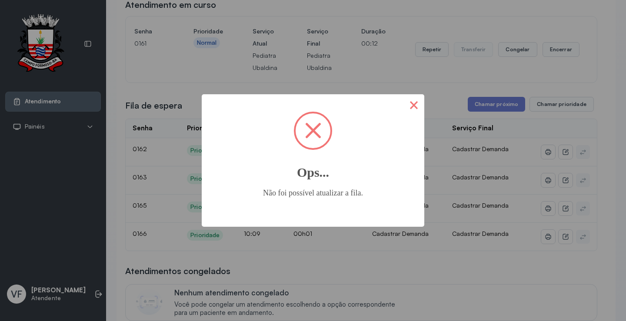
click at [420, 105] on button "×" at bounding box center [414, 104] width 21 height 21
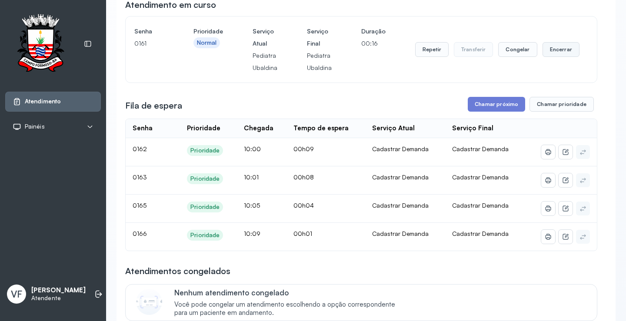
click at [551, 48] on button "Encerrar" at bounding box center [561, 49] width 37 height 15
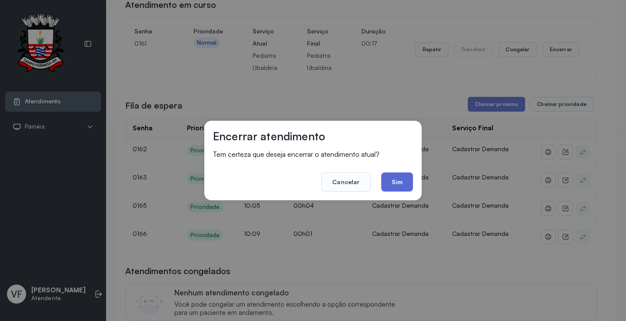
click at [394, 177] on button "Sim" at bounding box center [397, 182] width 32 height 19
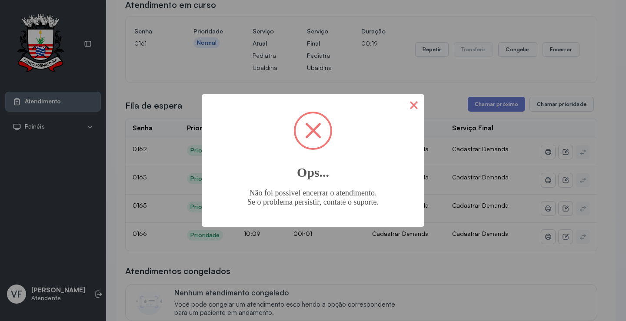
click at [412, 101] on button "×" at bounding box center [414, 104] width 21 height 21
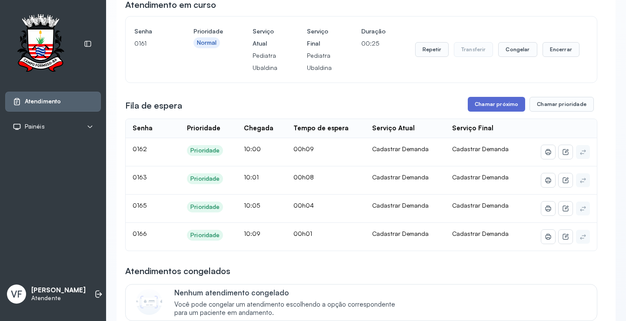
click at [506, 104] on button "Chamar próximo" at bounding box center [496, 104] width 57 height 15
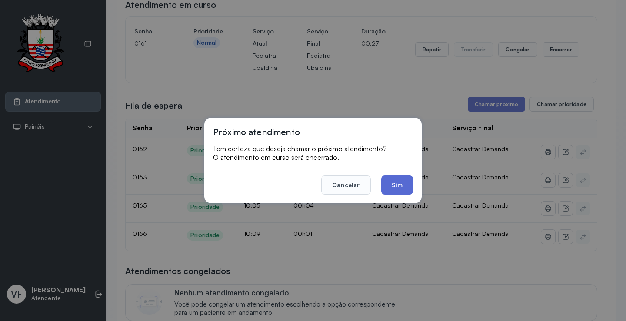
click at [397, 183] on button "Sim" at bounding box center [397, 185] width 32 height 19
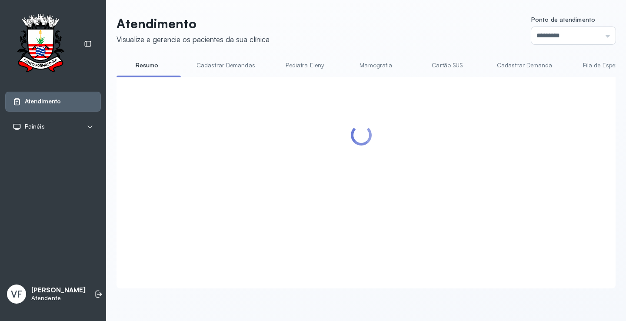
scroll to position [0, 0]
click at [559, 48] on div "Atendimento Visualize e gerencie os pacientes da sua clínica Ponto de atendimen…" at bounding box center [366, 152] width 499 height 273
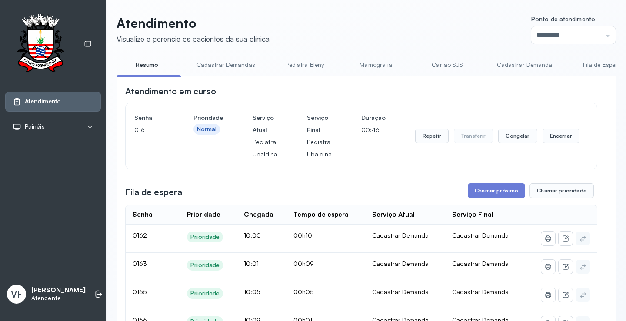
scroll to position [87, 0]
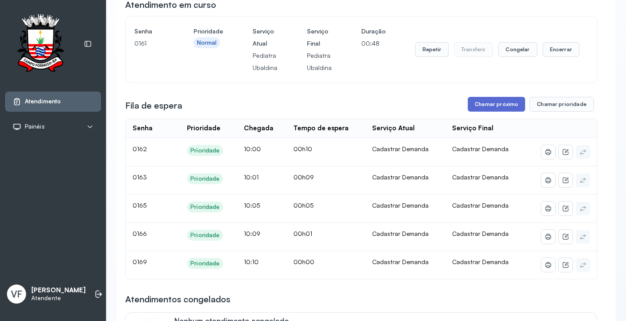
click at [484, 101] on button "Chamar próximo" at bounding box center [496, 104] width 57 height 15
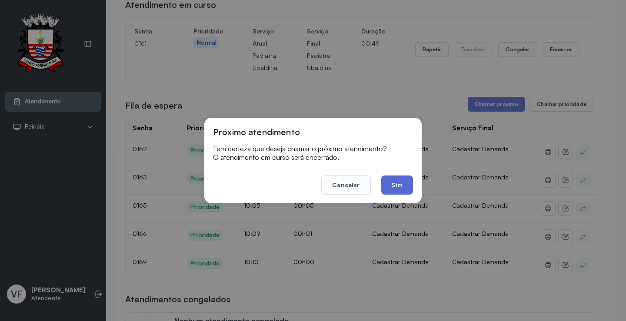
click at [401, 183] on button "Sim" at bounding box center [397, 185] width 32 height 19
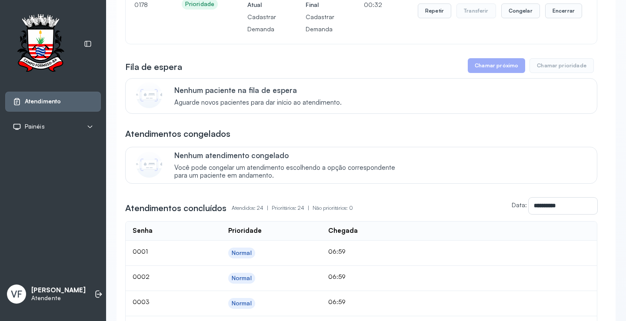
scroll to position [0, 0]
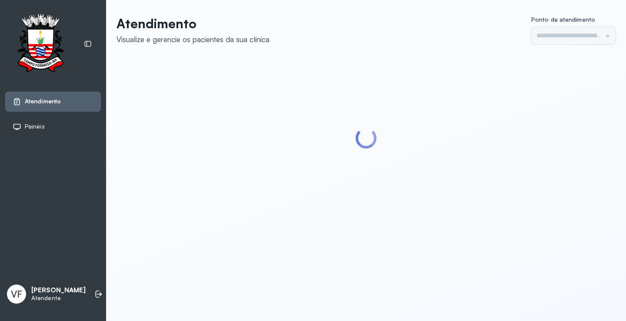
type input "*********"
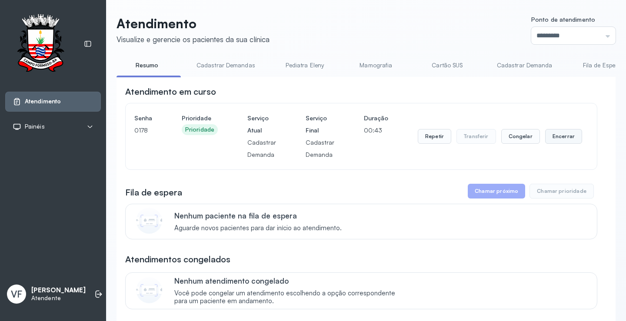
click at [549, 137] on button "Encerrar" at bounding box center [563, 136] width 37 height 15
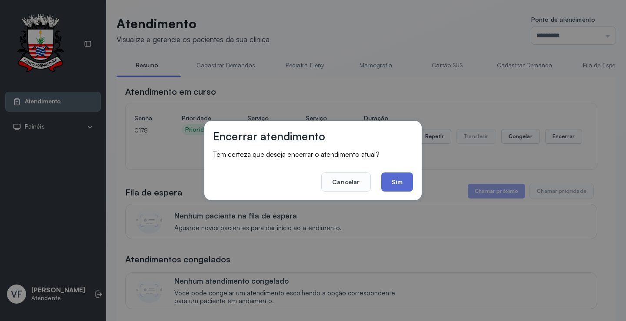
click at [395, 176] on button "Sim" at bounding box center [397, 182] width 32 height 19
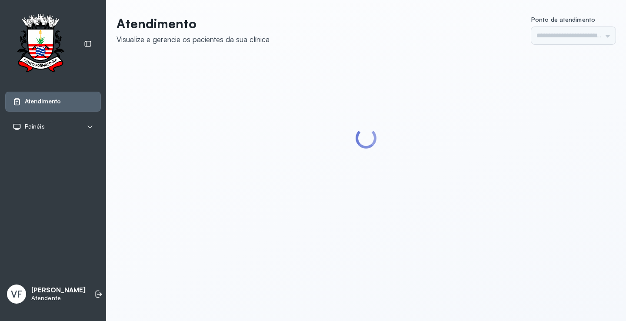
type input "*********"
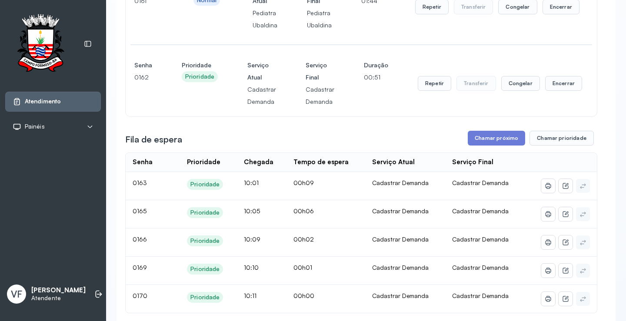
scroll to position [130, 0]
click at [489, 137] on button "Chamar próximo" at bounding box center [496, 137] width 57 height 15
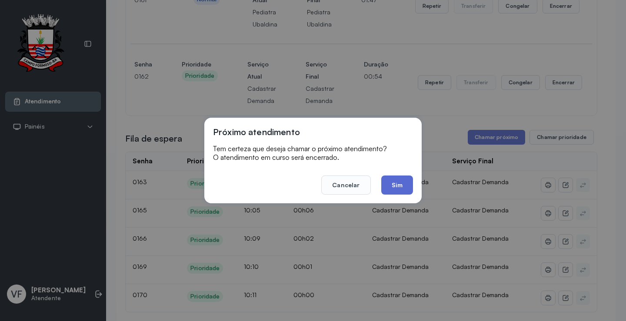
click at [397, 182] on button "Sim" at bounding box center [397, 185] width 32 height 19
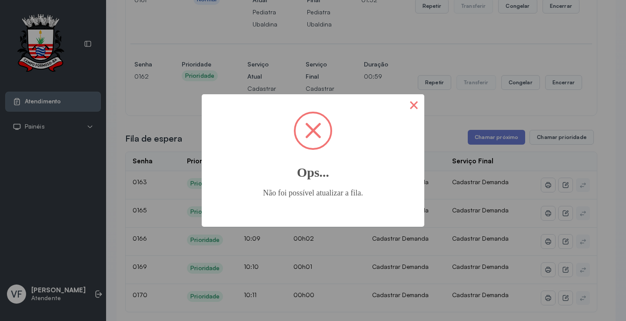
click at [414, 102] on button "×" at bounding box center [414, 104] width 21 height 21
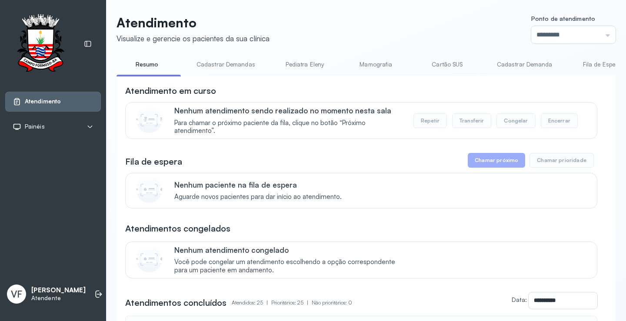
scroll to position [0, 0]
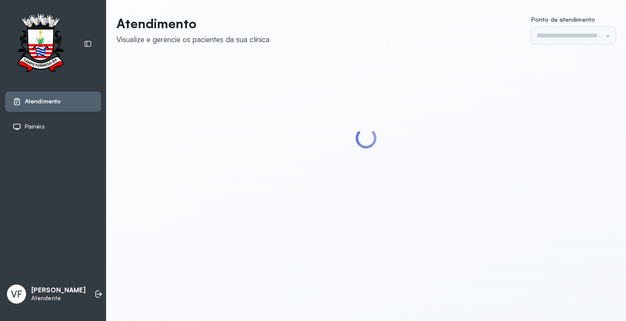
type input "*********"
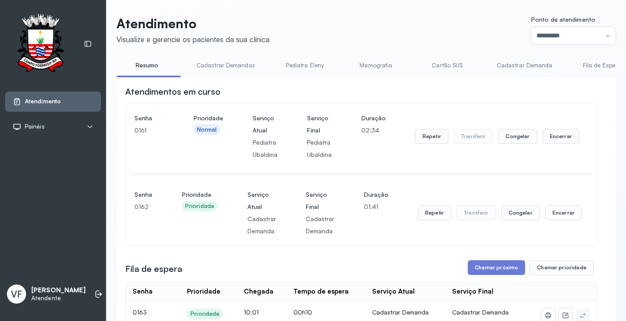
scroll to position [130, 0]
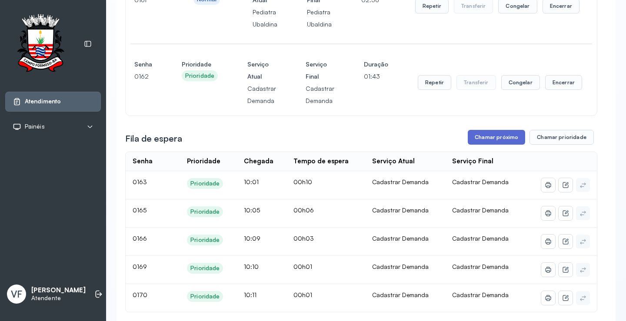
click at [490, 138] on button "Chamar próximo" at bounding box center [496, 137] width 57 height 15
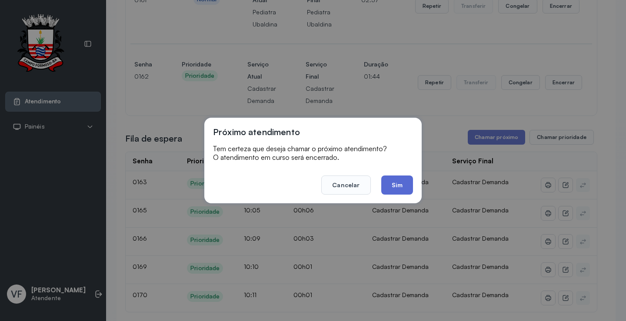
click at [401, 183] on button "Sim" at bounding box center [397, 185] width 32 height 19
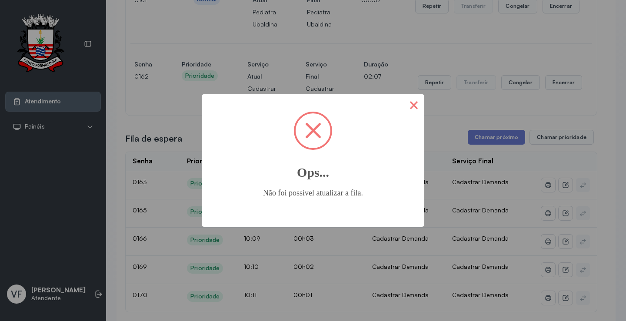
click at [414, 104] on button "×" at bounding box center [414, 104] width 21 height 21
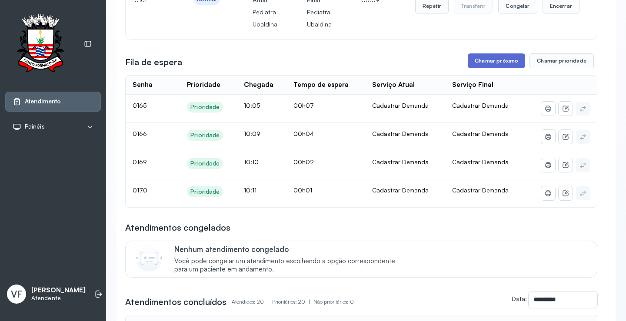
click at [489, 60] on button "Chamar próximo" at bounding box center [496, 60] width 57 height 15
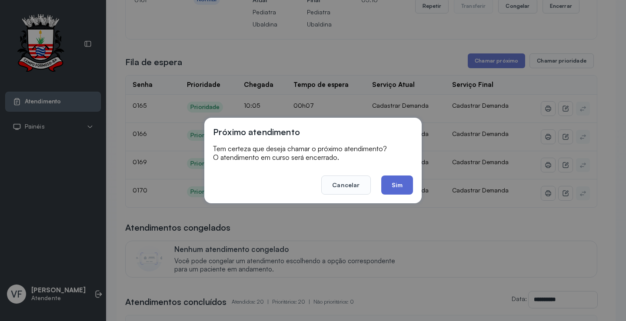
click at [403, 183] on button "Sim" at bounding box center [397, 185] width 32 height 19
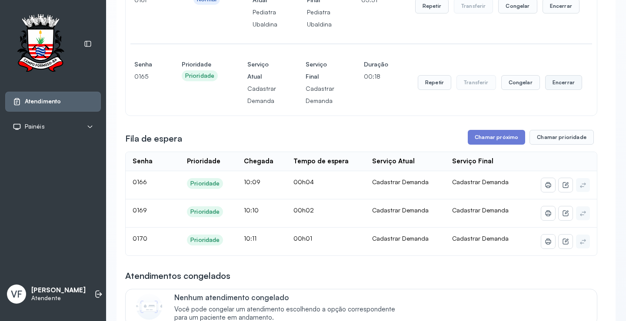
click at [561, 13] on button "Encerrar" at bounding box center [561, 6] width 37 height 15
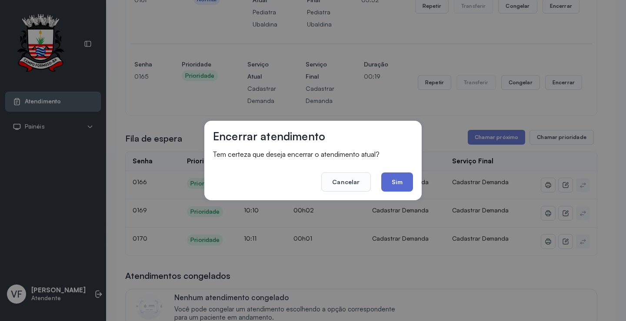
click at [396, 180] on button "Sim" at bounding box center [397, 182] width 32 height 19
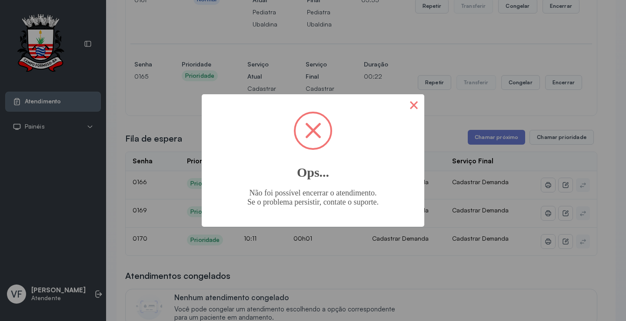
click at [418, 97] on button "×" at bounding box center [414, 104] width 21 height 21
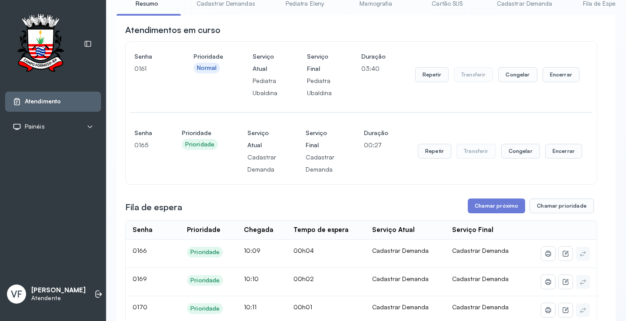
scroll to position [0, 0]
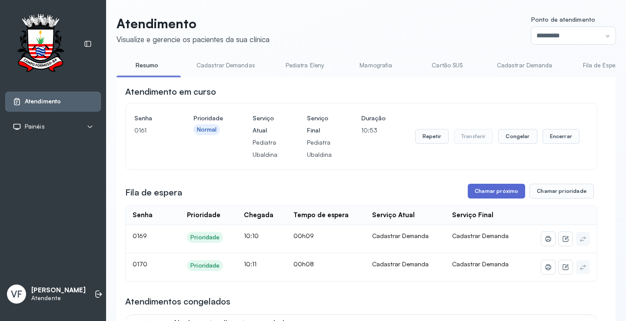
click at [486, 193] on button "Chamar próximo" at bounding box center [496, 191] width 57 height 15
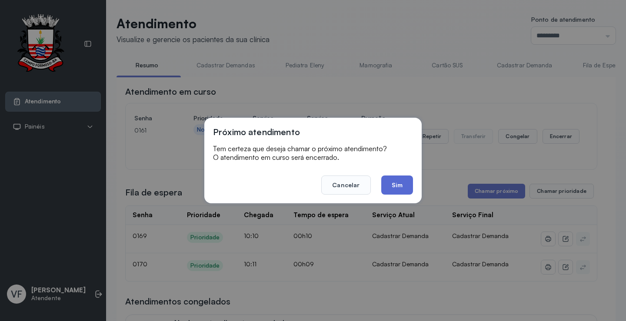
click at [402, 183] on button "Sim" at bounding box center [397, 185] width 32 height 19
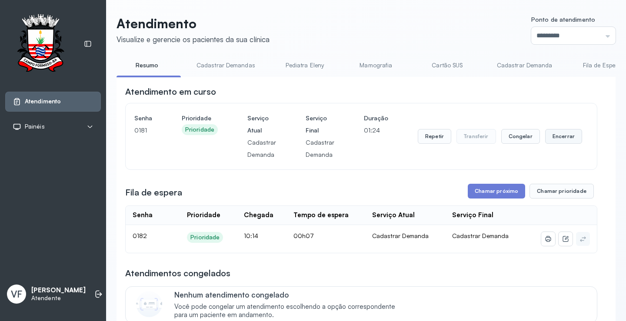
click at [553, 137] on button "Encerrar" at bounding box center [563, 136] width 37 height 15
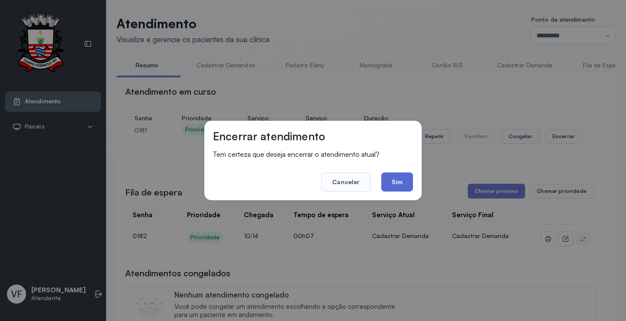
click at [402, 181] on button "Sim" at bounding box center [397, 182] width 32 height 19
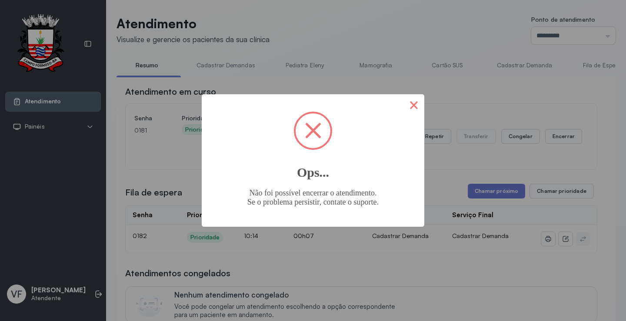
click at [417, 103] on button "×" at bounding box center [414, 104] width 21 height 21
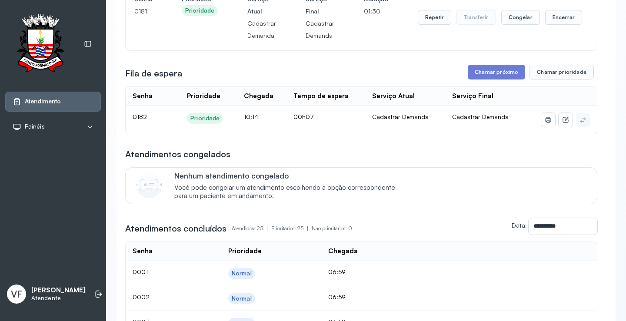
scroll to position [130, 0]
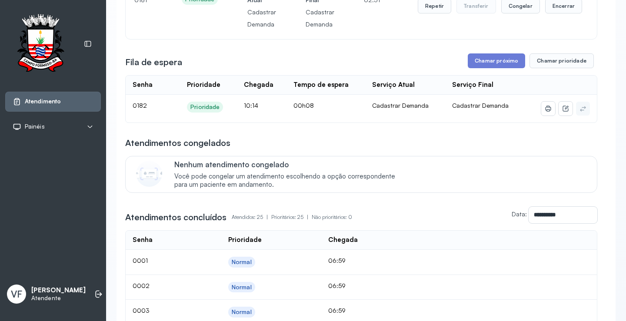
click at [78, 150] on div "Atendimento Painéis Tv VF Valdirene Ferreira da Silva Atendente" at bounding box center [53, 160] width 106 height 321
click at [490, 61] on button "Chamar próximo" at bounding box center [496, 60] width 57 height 15
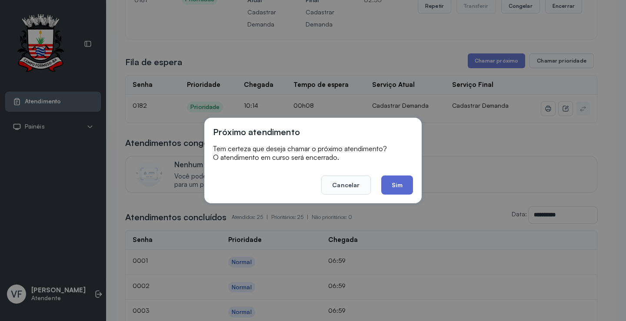
click at [400, 188] on button "Sim" at bounding box center [397, 185] width 32 height 19
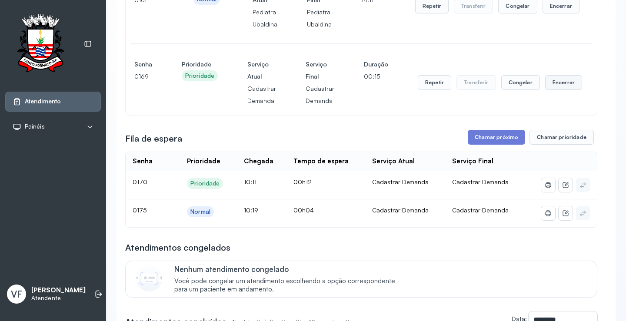
click at [557, 13] on button "Encerrar" at bounding box center [561, 6] width 37 height 15
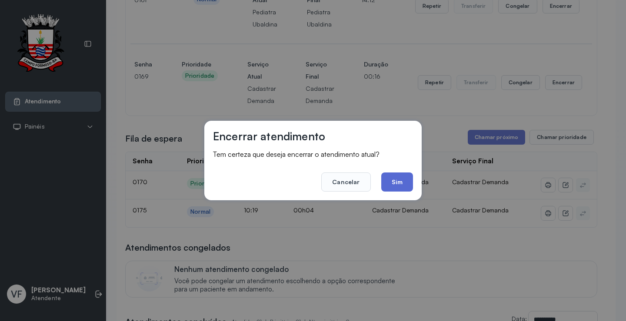
click at [395, 182] on button "Sim" at bounding box center [397, 182] width 32 height 19
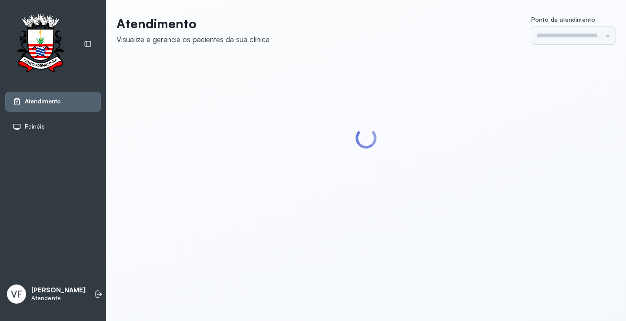
type input "*********"
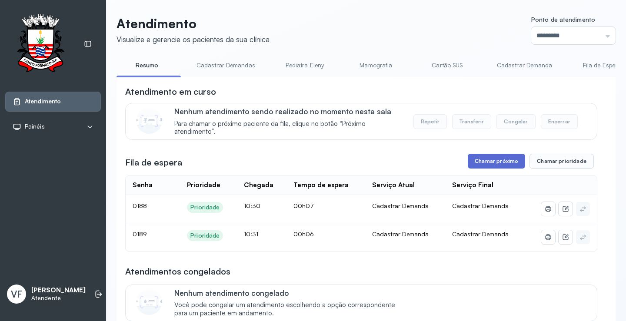
click at [494, 161] on button "Chamar próximo" at bounding box center [496, 161] width 57 height 15
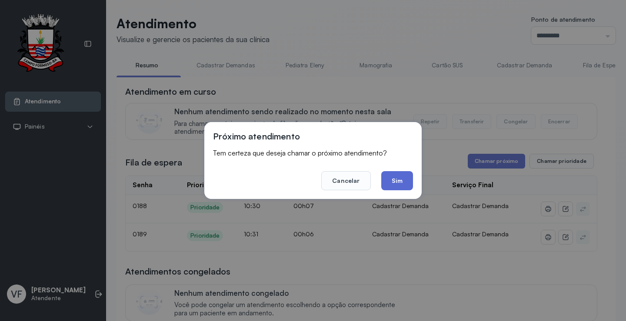
click at [404, 181] on button "Sim" at bounding box center [397, 180] width 32 height 19
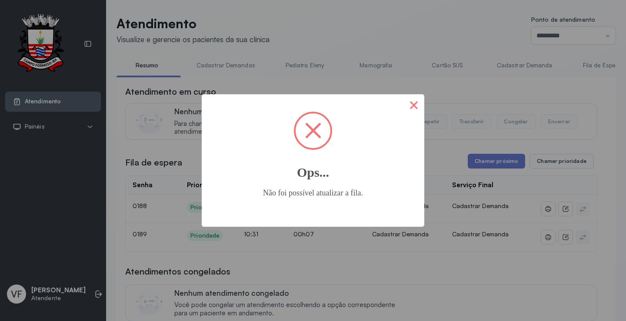
click at [414, 101] on button "×" at bounding box center [414, 104] width 21 height 21
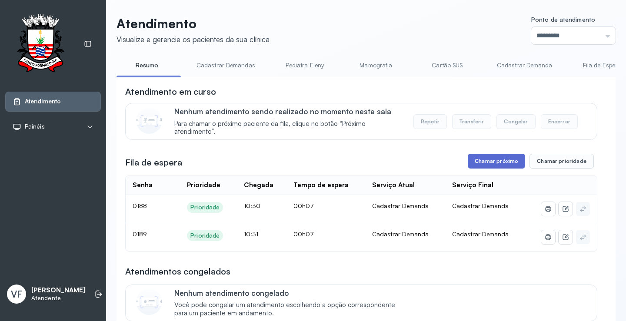
click at [488, 161] on button "Chamar próximo" at bounding box center [496, 161] width 57 height 15
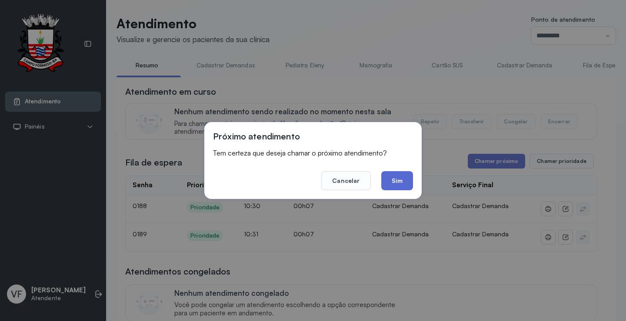
click at [399, 179] on button "Sim" at bounding box center [397, 180] width 32 height 19
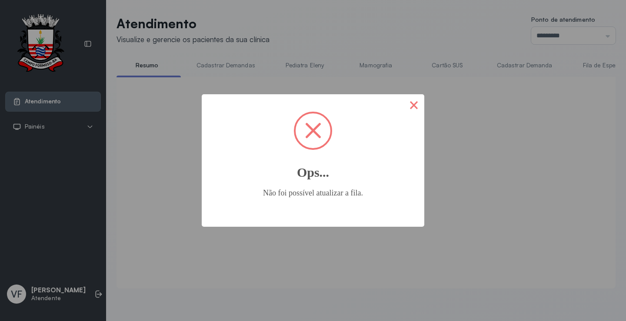
click at [413, 102] on button "×" at bounding box center [414, 104] width 21 height 21
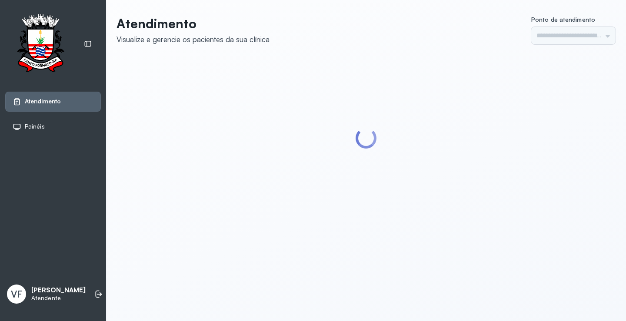
type input "*********"
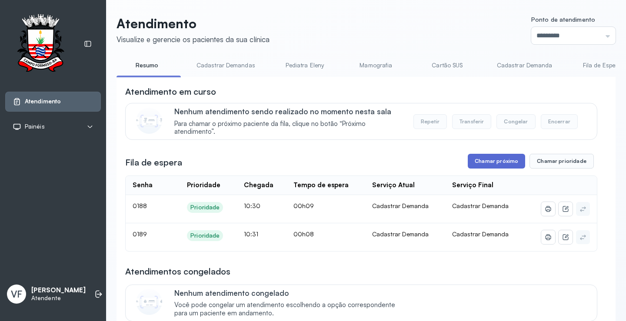
click at [492, 163] on button "Chamar próximo" at bounding box center [496, 161] width 57 height 15
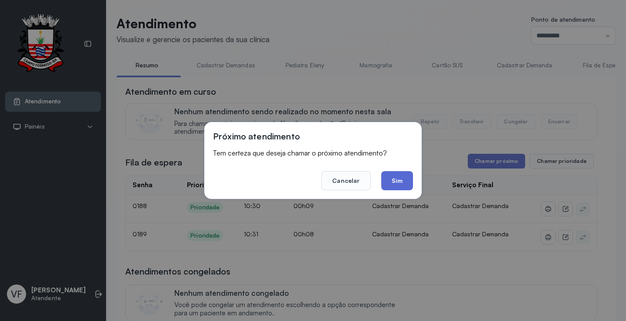
click at [397, 179] on button "Sim" at bounding box center [397, 180] width 32 height 19
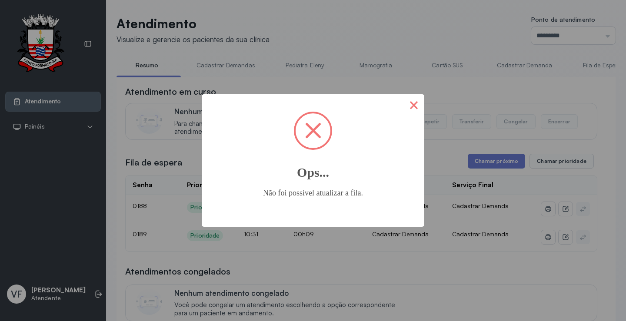
click at [414, 104] on button "×" at bounding box center [414, 104] width 21 height 21
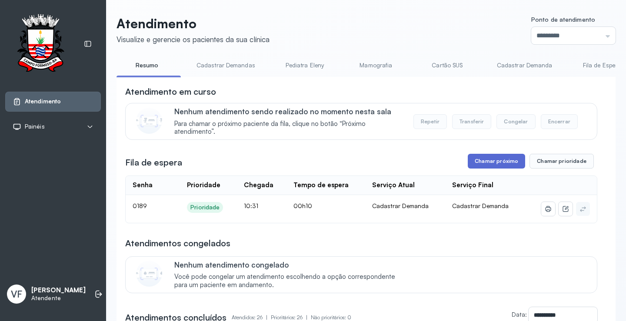
click at [500, 163] on button "Chamar próximo" at bounding box center [496, 161] width 57 height 15
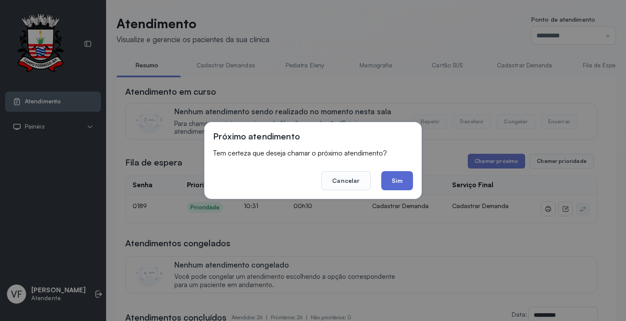
click at [401, 176] on button "Sim" at bounding box center [397, 180] width 32 height 19
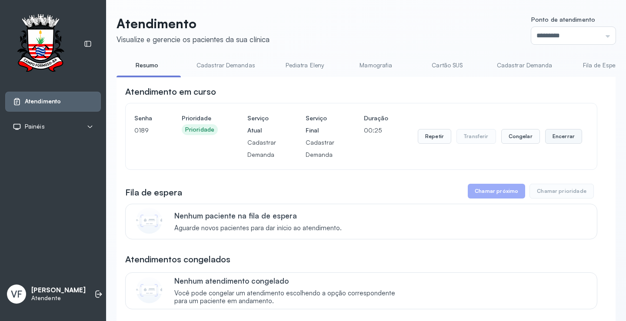
click at [558, 138] on button "Encerrar" at bounding box center [563, 136] width 37 height 15
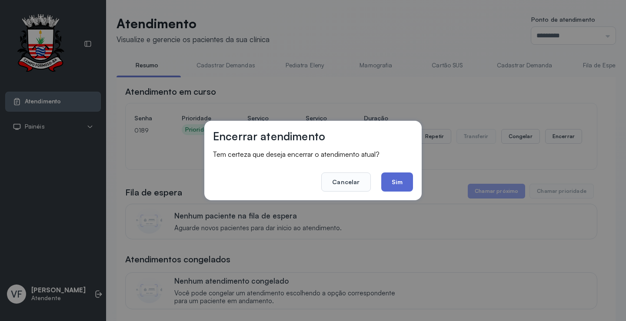
click at [399, 180] on button "Sim" at bounding box center [397, 182] width 32 height 19
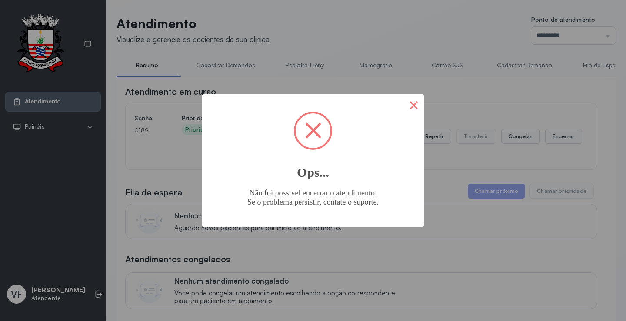
click at [409, 104] on button "×" at bounding box center [414, 104] width 21 height 21
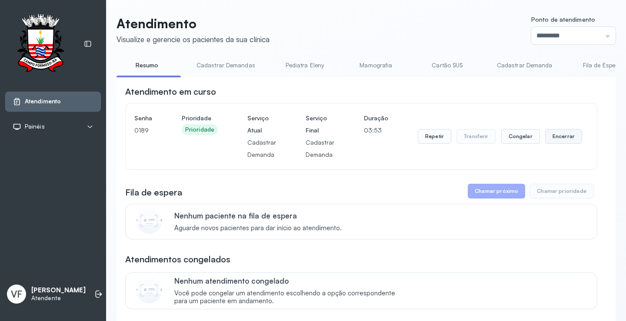
click at [556, 136] on button "Encerrar" at bounding box center [563, 136] width 37 height 15
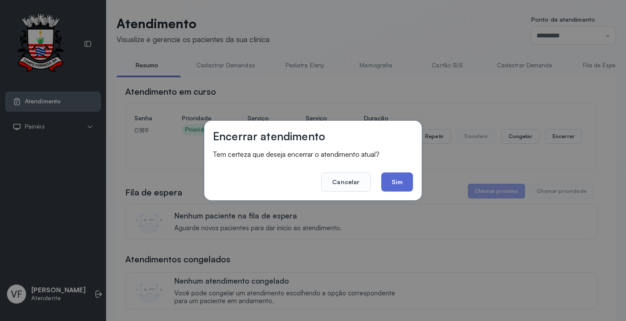
click at [400, 180] on button "Sim" at bounding box center [397, 182] width 32 height 19
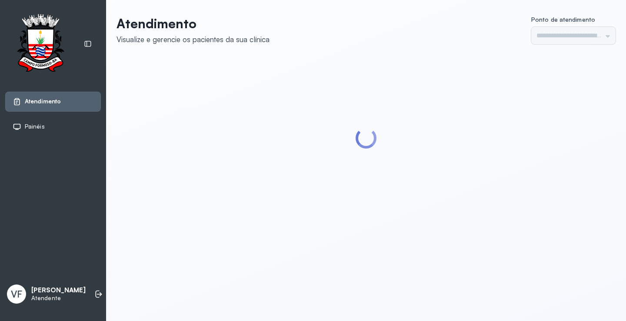
type input "*********"
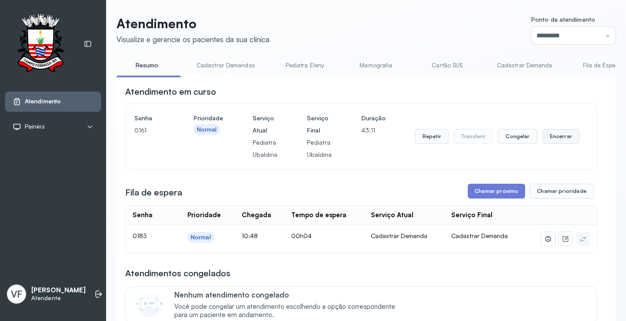
click at [559, 136] on button "Encerrar" at bounding box center [561, 136] width 37 height 15
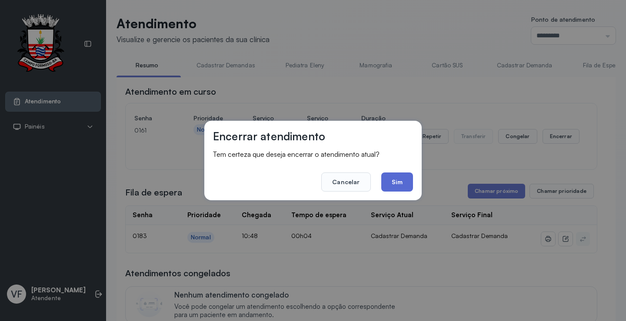
click at [402, 180] on button "Sim" at bounding box center [397, 182] width 32 height 19
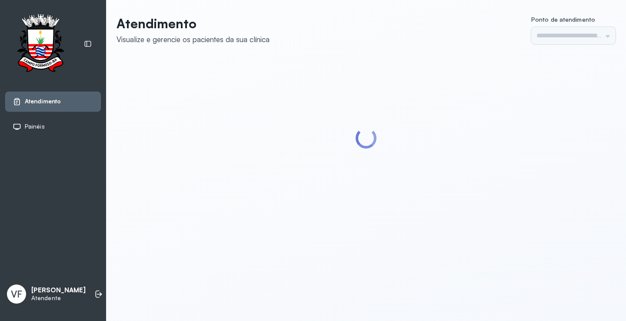
type input "*********"
